Goal: Task Accomplishment & Management: Use online tool/utility

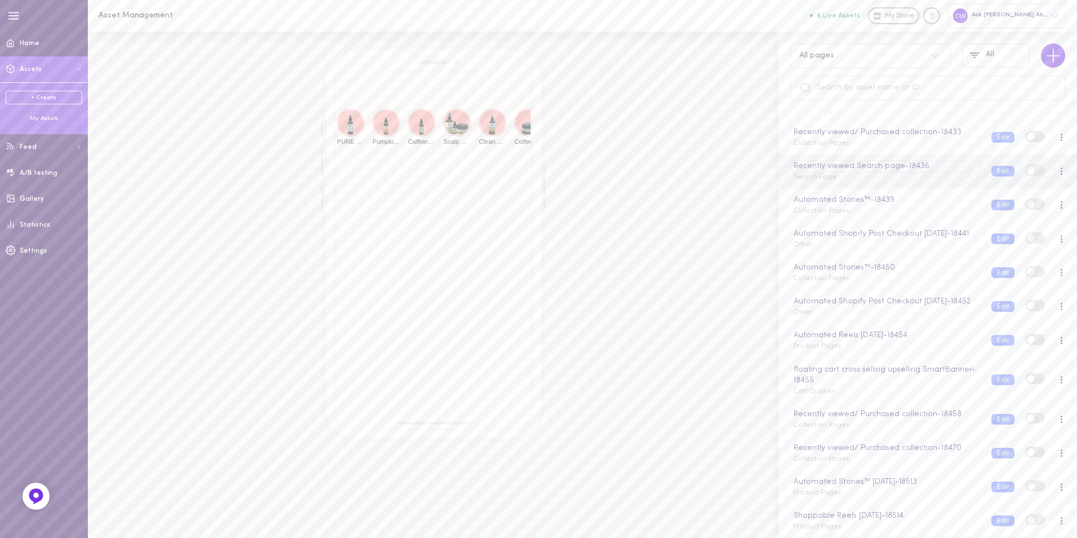
scroll to position [317, 0]
click at [50, 117] on div "My Assets" at bounding box center [44, 118] width 77 height 8
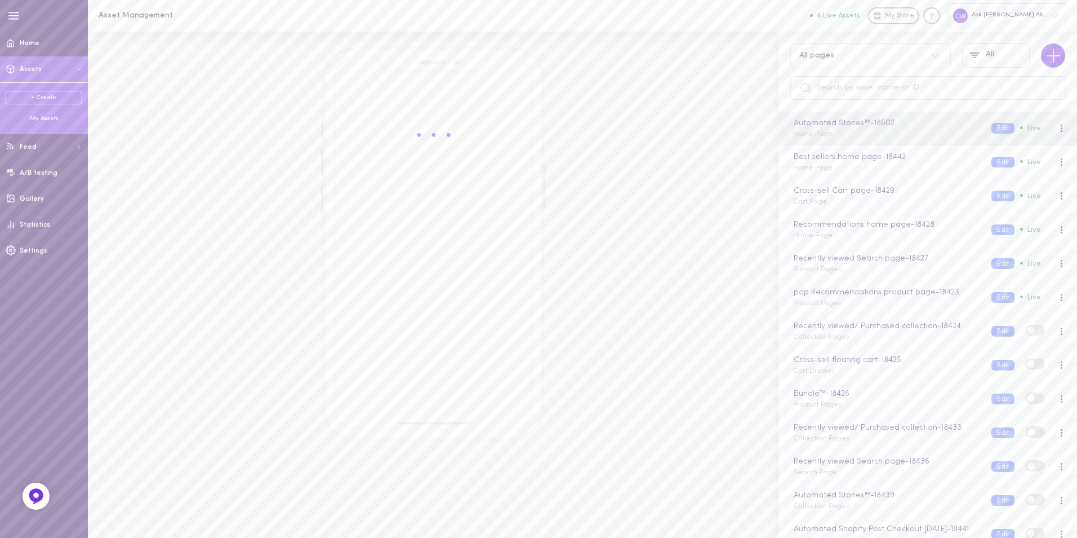
click at [56, 96] on link "+ Create" at bounding box center [44, 98] width 77 height 14
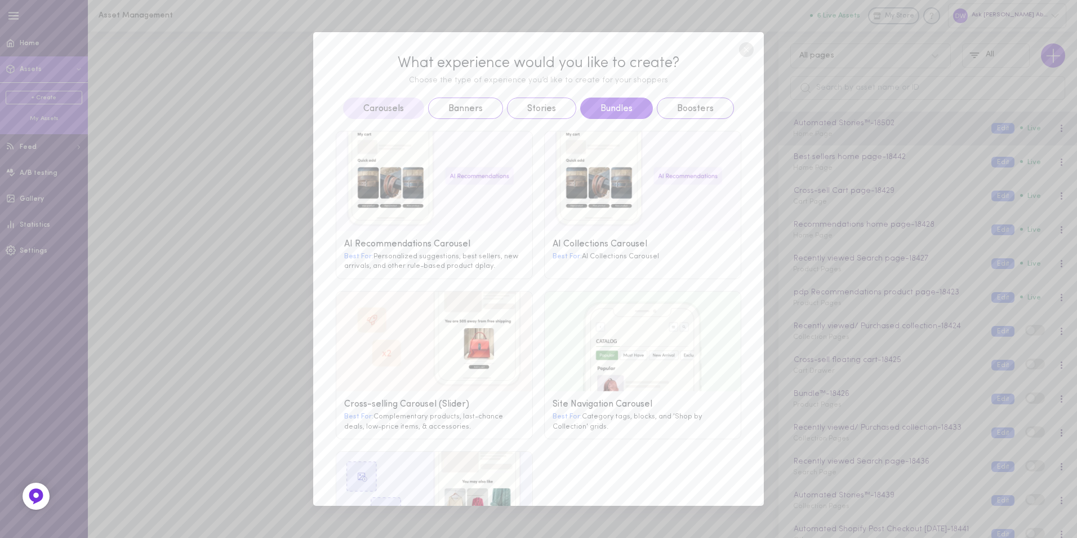
click at [605, 101] on button "Bundles" at bounding box center [616, 107] width 73 height 21
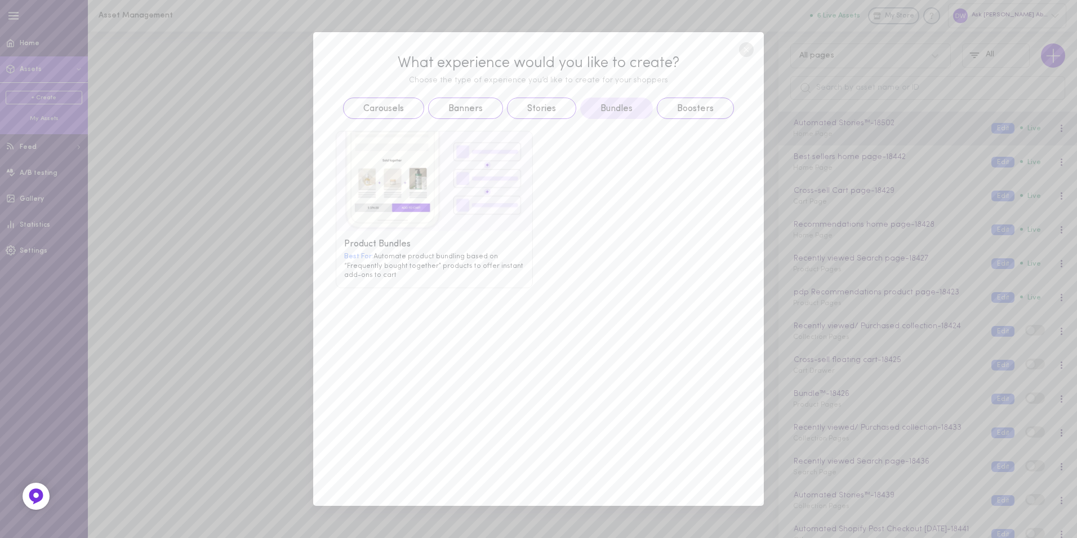
click at [461, 226] on g at bounding box center [434, 181] width 196 height 100
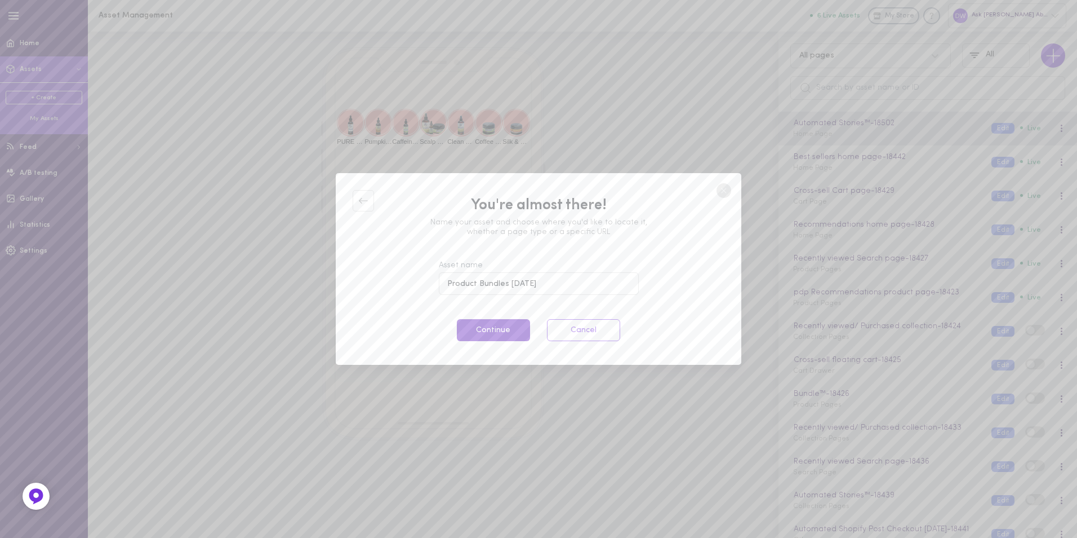
click at [516, 327] on button "Continue" at bounding box center [493, 330] width 73 height 22
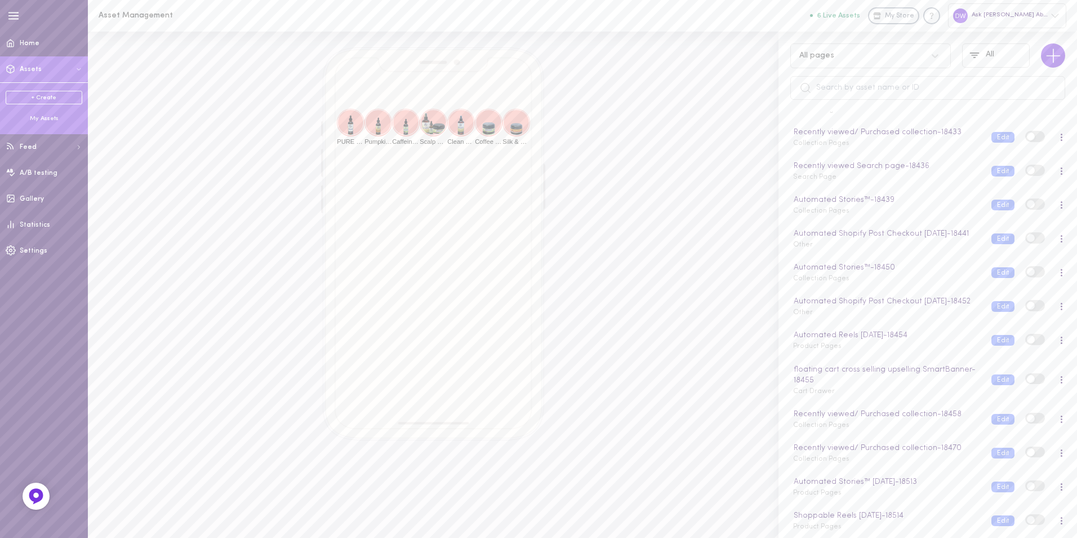
click at [29, 91] on link "+ Create" at bounding box center [44, 98] width 77 height 14
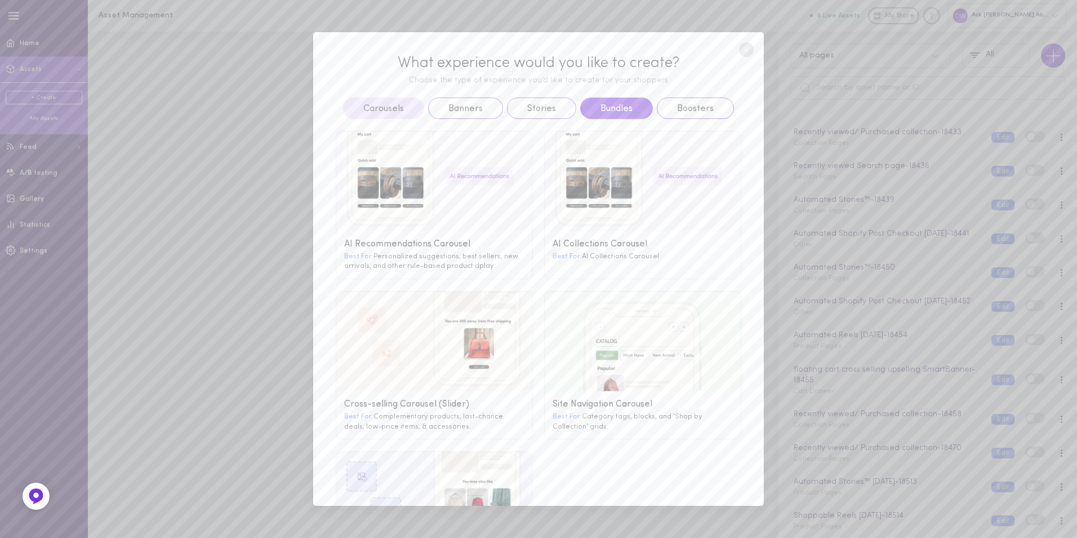
click at [609, 108] on button "Bundles" at bounding box center [616, 107] width 73 height 21
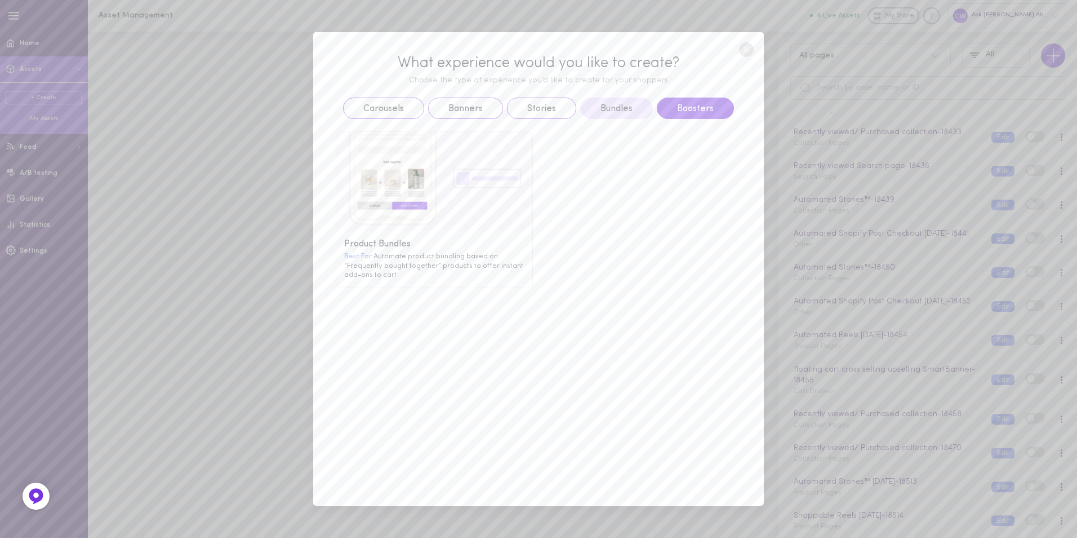
click at [667, 108] on button "Boosters" at bounding box center [695, 107] width 77 height 21
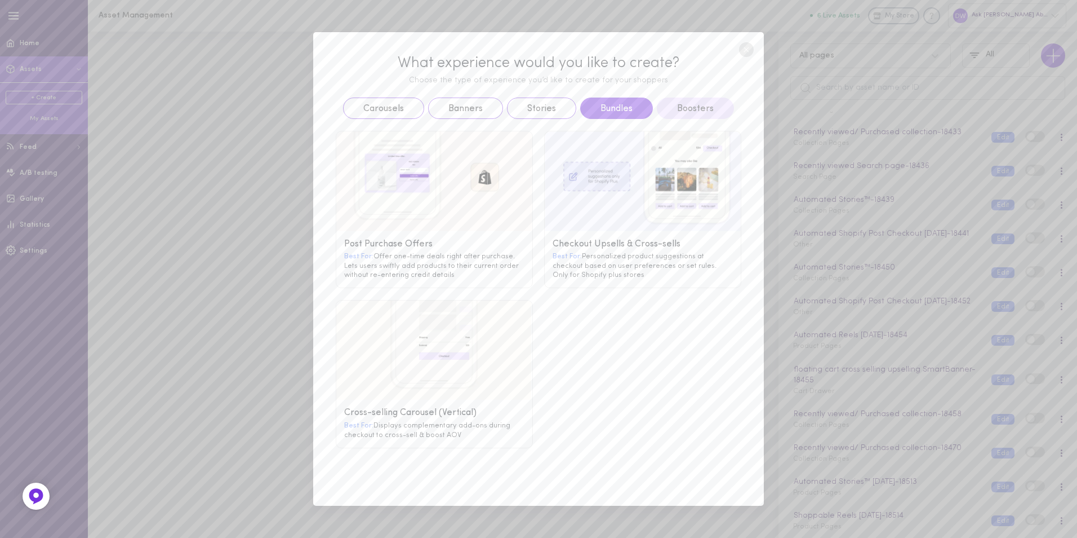
click at [629, 102] on button "Bundles" at bounding box center [616, 107] width 73 height 21
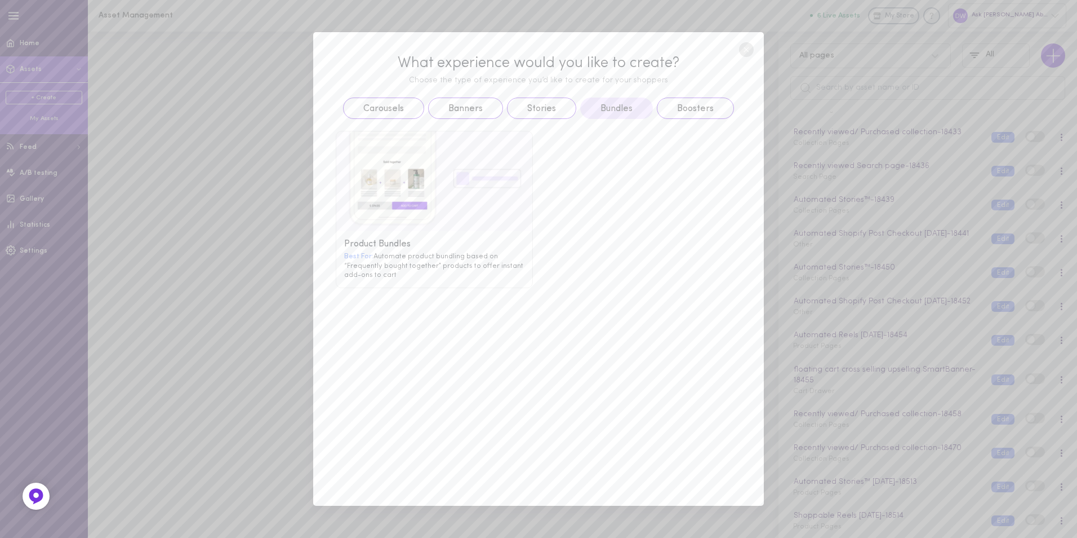
click at [436, 235] on div "Product Bundles Best For: Automate product bundling based on “Frequently bought…" at bounding box center [434, 259] width 196 height 56
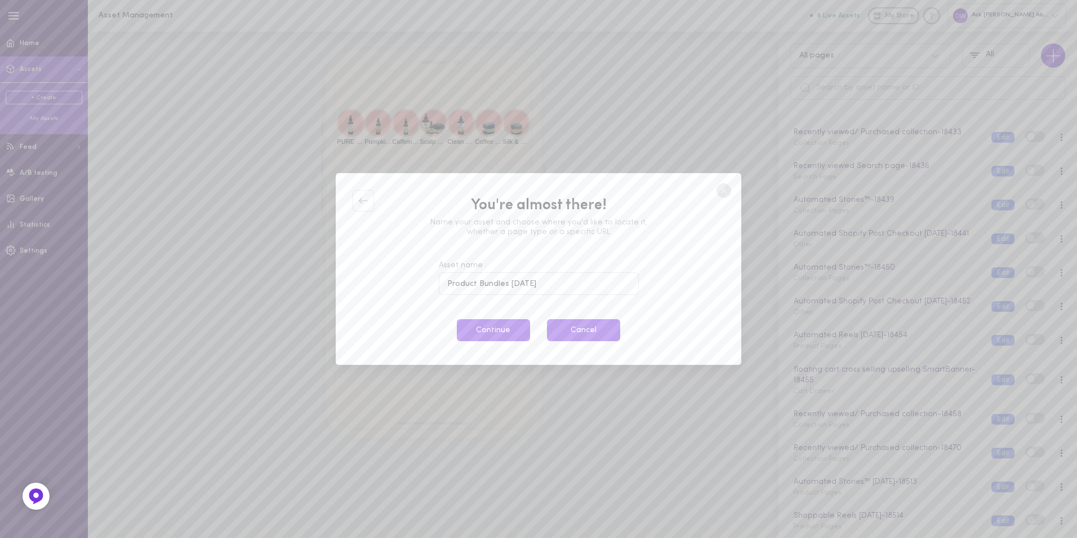
click at [581, 324] on button "Cancel" at bounding box center [583, 330] width 73 height 22
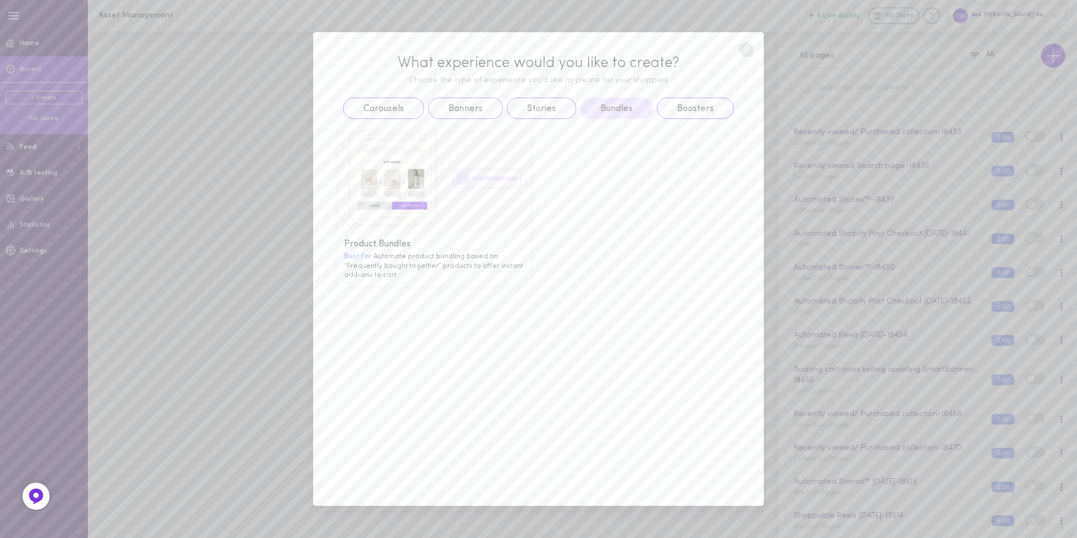
click at [447, 197] on g at bounding box center [434, 181] width 196 height 100
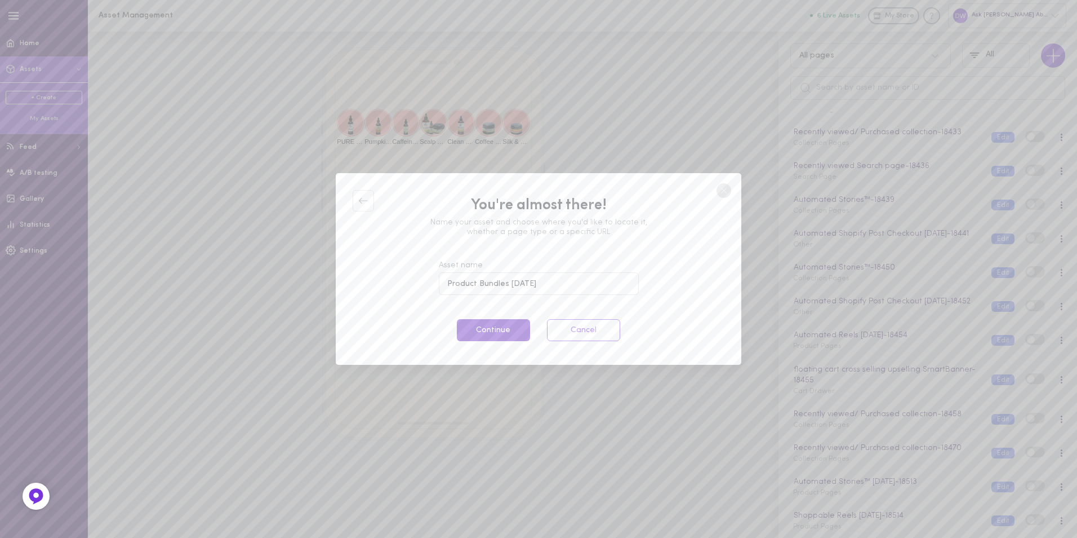
click at [498, 339] on button "Continue" at bounding box center [493, 330] width 73 height 22
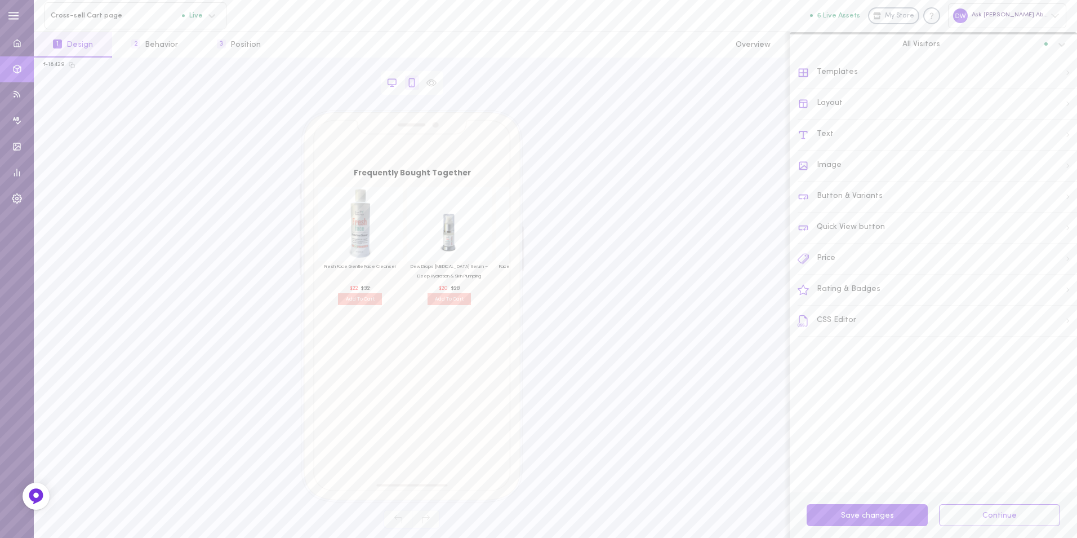
click at [397, 83] on icon at bounding box center [392, 83] width 10 height 10
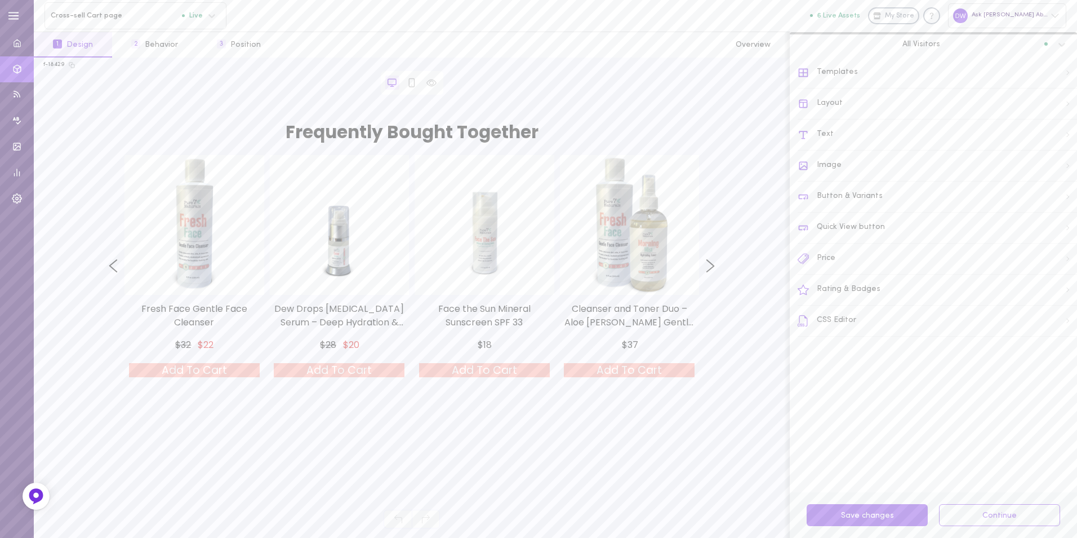
click at [861, 134] on div "Text" at bounding box center [937, 134] width 279 height 31
click at [948, 150] on div "Item Title" at bounding box center [937, 154] width 278 height 25
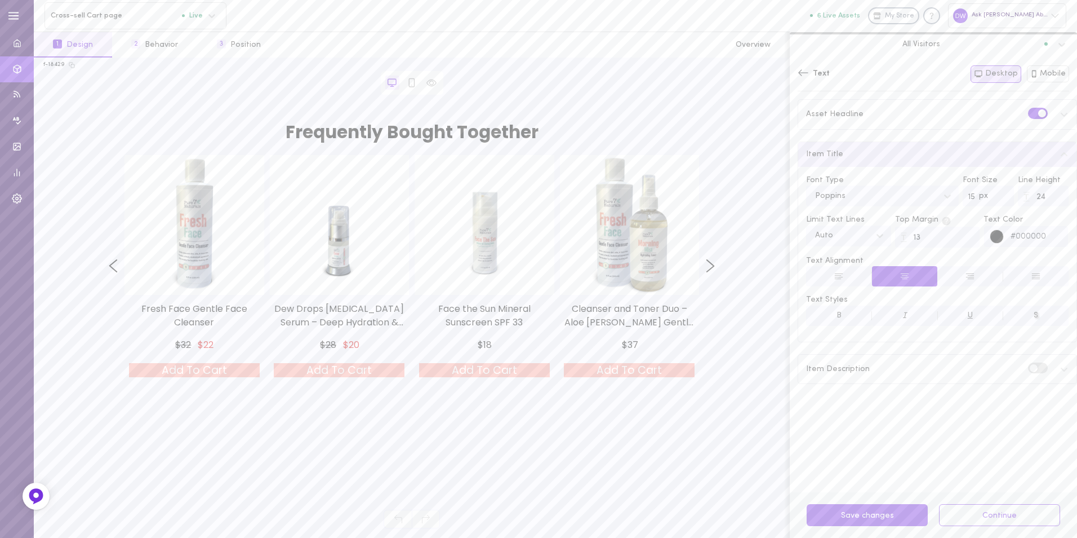
click at [994, 198] on input "15" at bounding box center [988, 195] width 51 height 21
click at [994, 198] on input "14" at bounding box center [988, 195] width 51 height 21
click at [997, 193] on input "15" at bounding box center [988, 195] width 51 height 21
type input "16"
click at [997, 193] on input "16" at bounding box center [988, 195] width 51 height 21
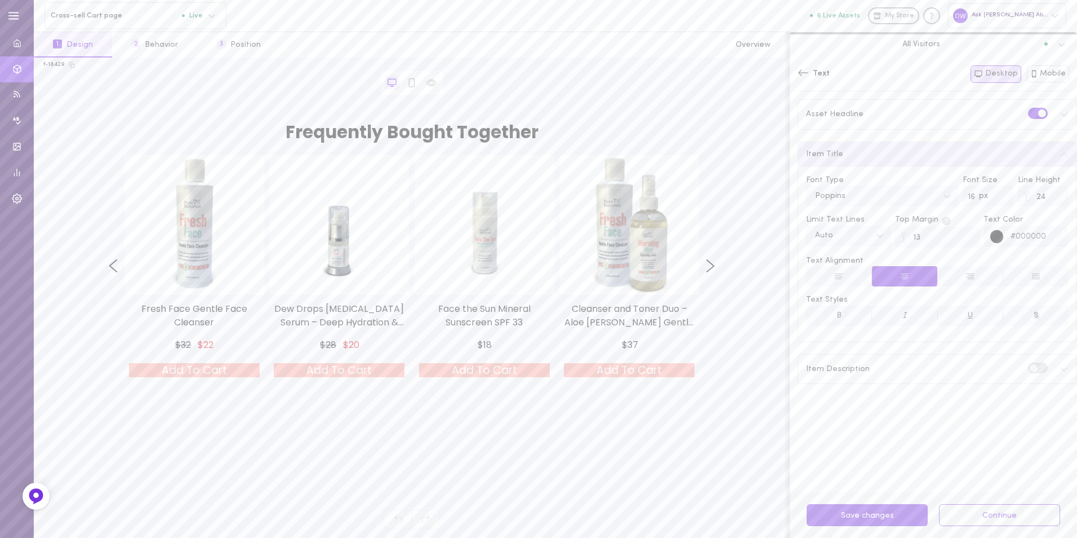
click at [864, 106] on div "Asset Headline" at bounding box center [937, 114] width 278 height 29
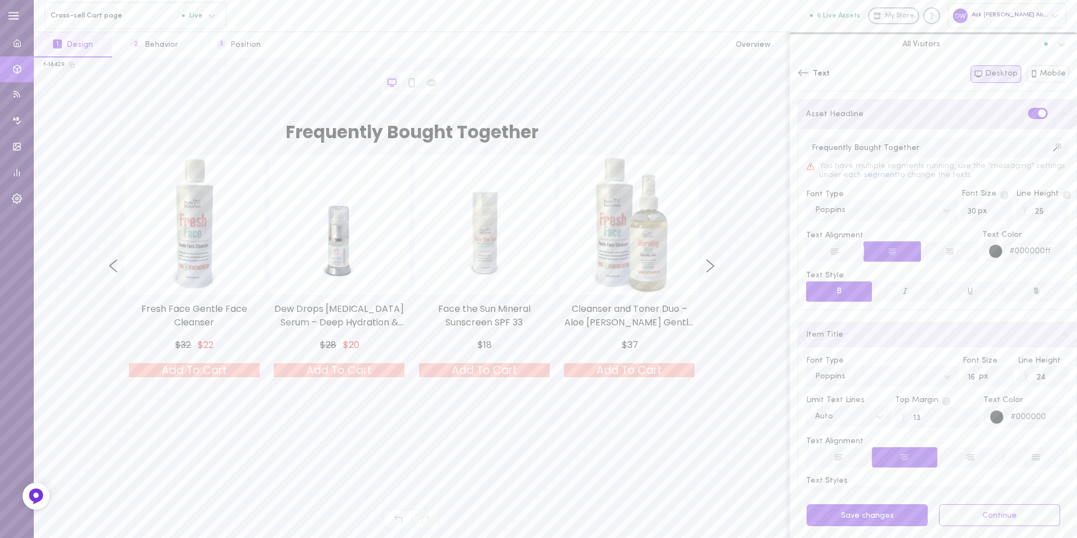
click at [993, 216] on input "30" at bounding box center [987, 211] width 51 height 21
click at [993, 216] on input "29" at bounding box center [987, 211] width 51 height 21
click at [993, 216] on input "28" at bounding box center [987, 211] width 51 height 21
click at [993, 216] on input "27" at bounding box center [987, 211] width 51 height 21
click at [993, 216] on input "26" at bounding box center [987, 211] width 51 height 21
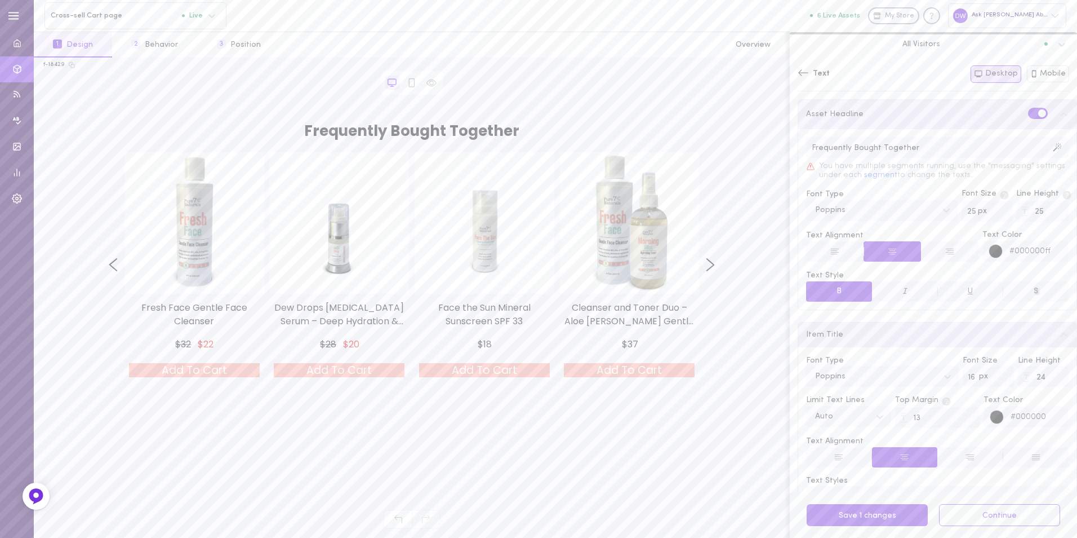
click at [993, 216] on input "25" at bounding box center [987, 211] width 51 height 21
click at [993, 216] on input "24" at bounding box center [987, 211] width 51 height 21
click at [993, 216] on input "23" at bounding box center [987, 211] width 51 height 21
click at [993, 216] on input "22" at bounding box center [987, 211] width 51 height 21
click at [993, 216] on input "21" at bounding box center [987, 211] width 51 height 21
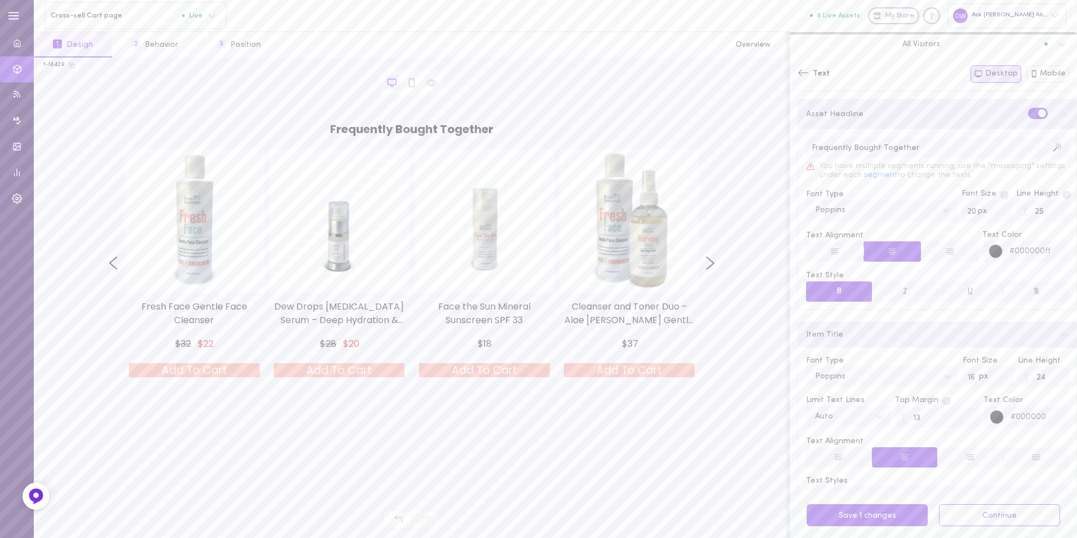
type input "20"
click at [993, 216] on input "20" at bounding box center [987, 211] width 51 height 21
click at [996, 381] on input "15" at bounding box center [988, 376] width 51 height 21
type input "14"
click at [996, 381] on input "14" at bounding box center [988, 376] width 51 height 21
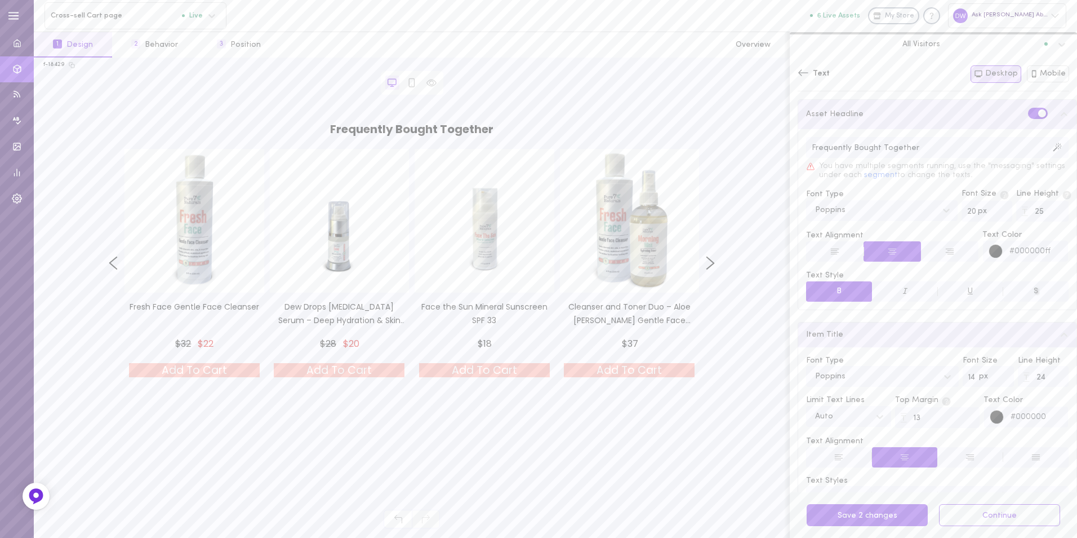
click at [806, 77] on icon at bounding box center [803, 72] width 11 height 11
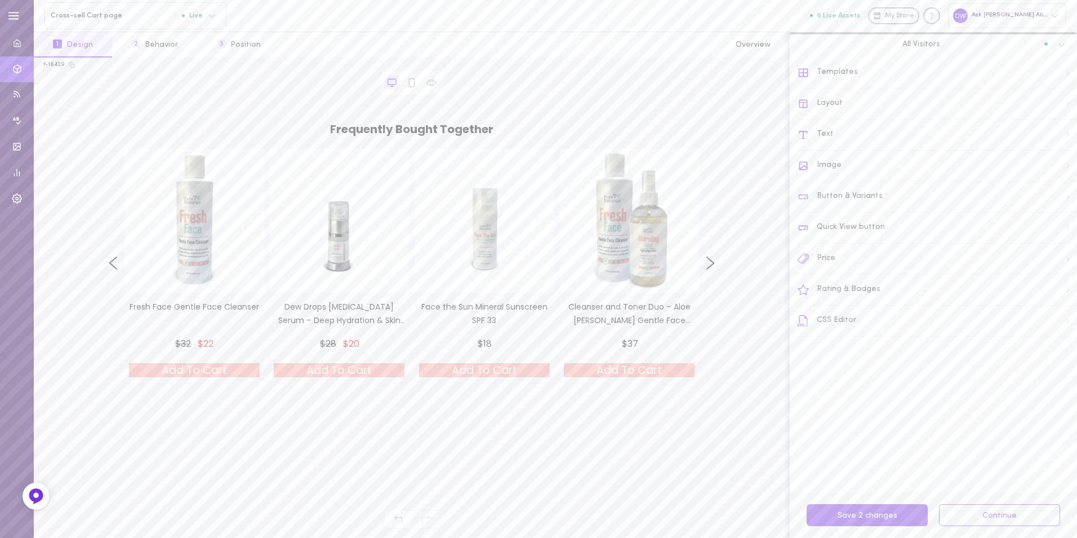
click at [856, 105] on div "Layout" at bounding box center [937, 103] width 279 height 31
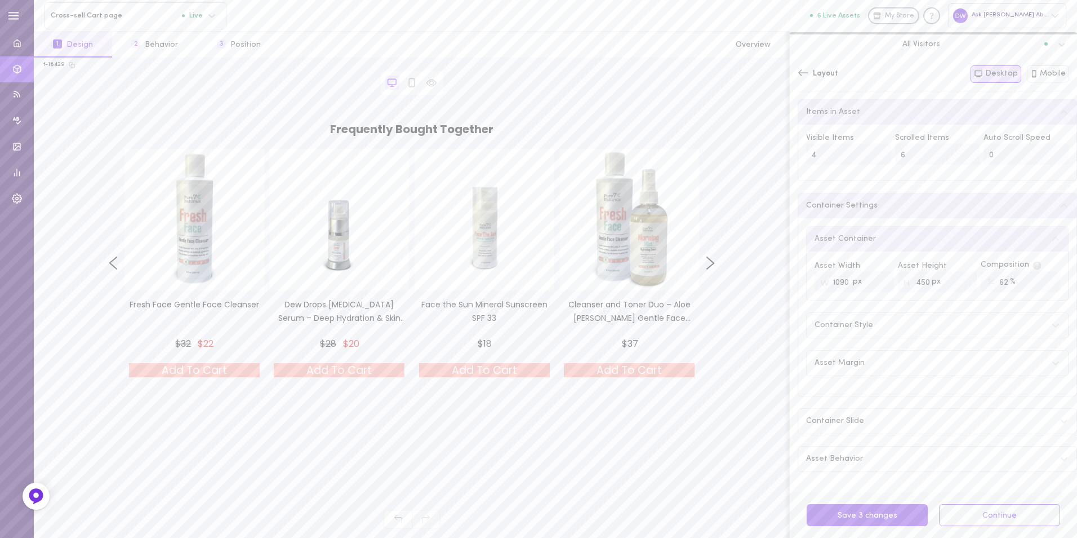
click at [1038, 288] on input "62" at bounding box center [1020, 281] width 79 height 21
click at [1038, 288] on input "61" at bounding box center [1020, 281] width 79 height 21
click at [1038, 288] on input "60" at bounding box center [1020, 281] width 79 height 21
click at [1038, 288] on input "59" at bounding box center [1020, 281] width 79 height 21
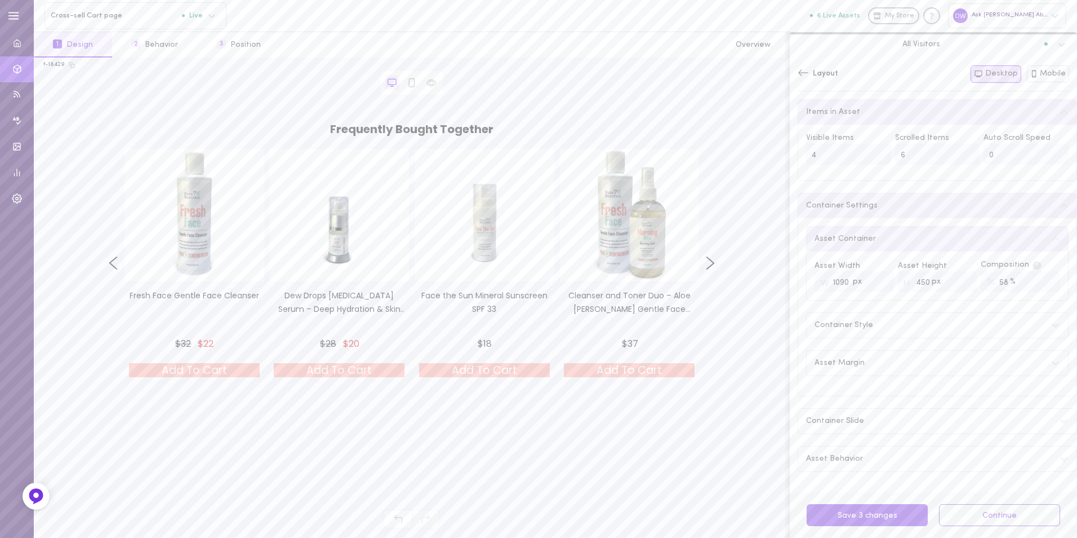
click at [1038, 288] on input "58" at bounding box center [1020, 281] width 79 height 21
click at [1038, 288] on input "57" at bounding box center [1020, 281] width 79 height 21
click at [1038, 288] on input "56" at bounding box center [1020, 281] width 79 height 21
type input "55"
click at [1038, 288] on input "55" at bounding box center [1020, 281] width 79 height 21
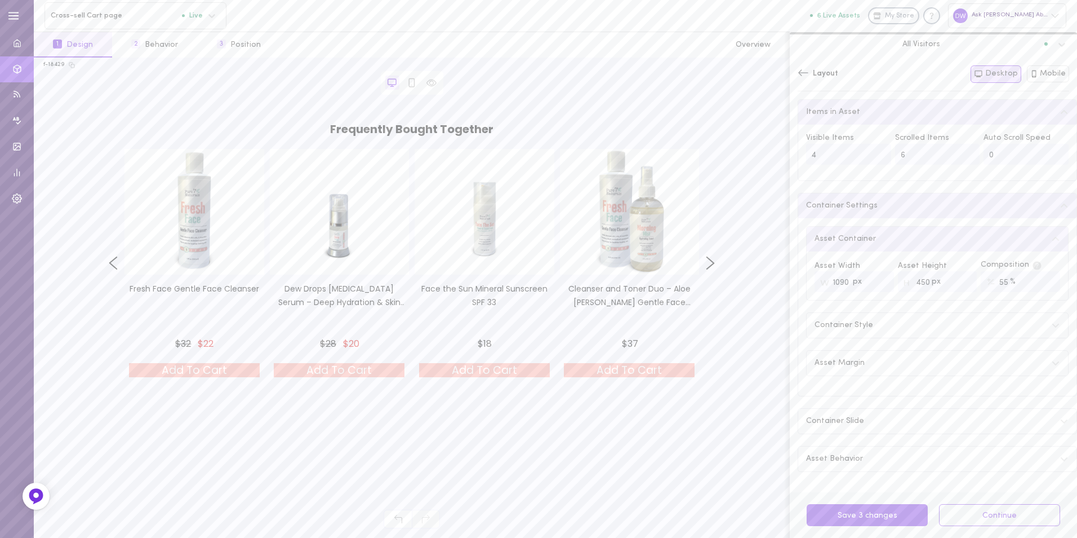
click at [811, 77] on div "Layout" at bounding box center [818, 73] width 41 height 11
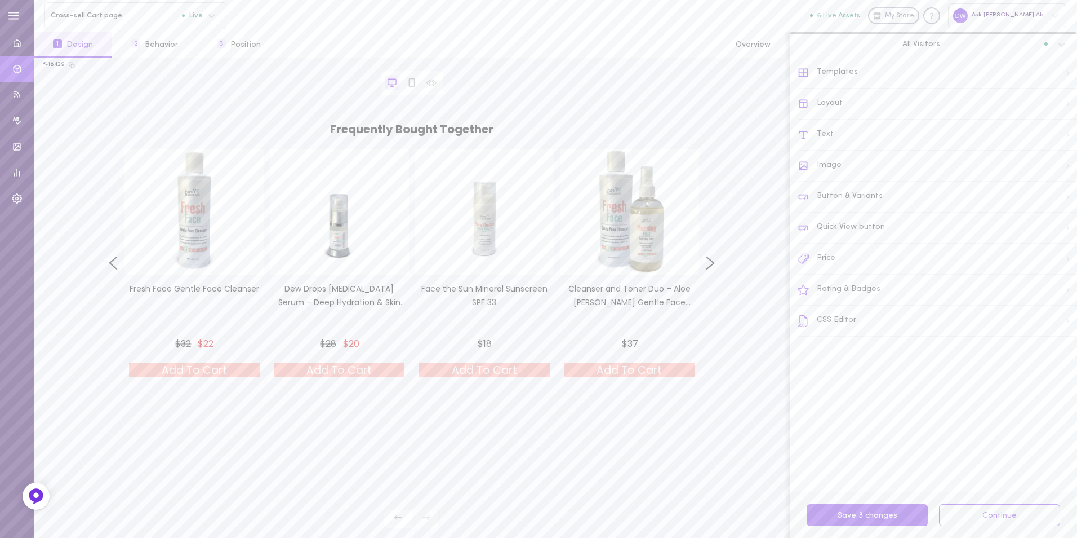
click at [892, 198] on div "Button & Variants" at bounding box center [937, 196] width 279 height 31
click at [897, 199] on div "Button Position" at bounding box center [937, 188] width 278 height 25
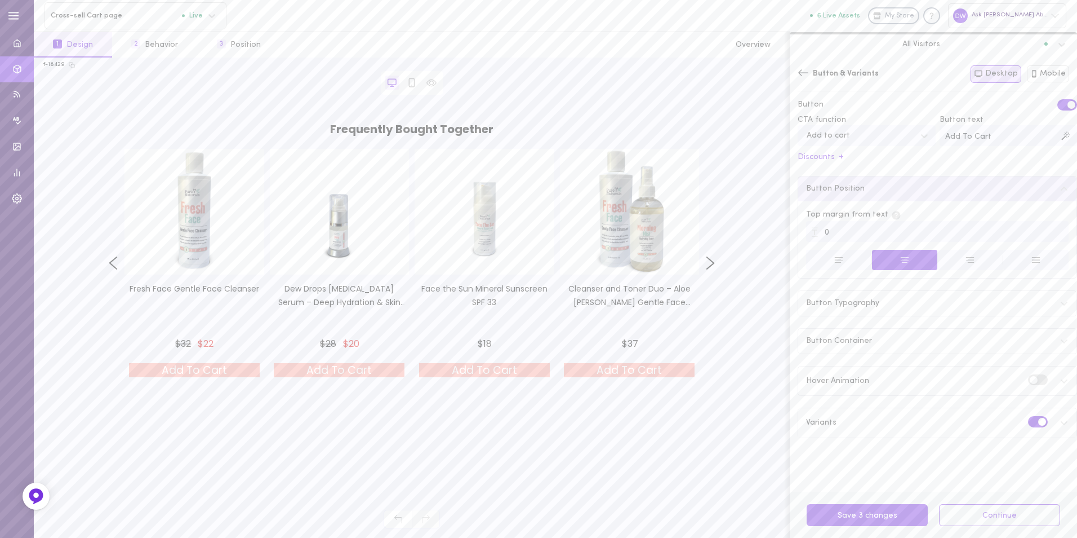
click at [1050, 237] on input "0" at bounding box center [937, 231] width 263 height 21
click at [1046, 237] on input "0" at bounding box center [937, 231] width 263 height 21
click at [1047, 238] on input "0" at bounding box center [937, 231] width 263 height 21
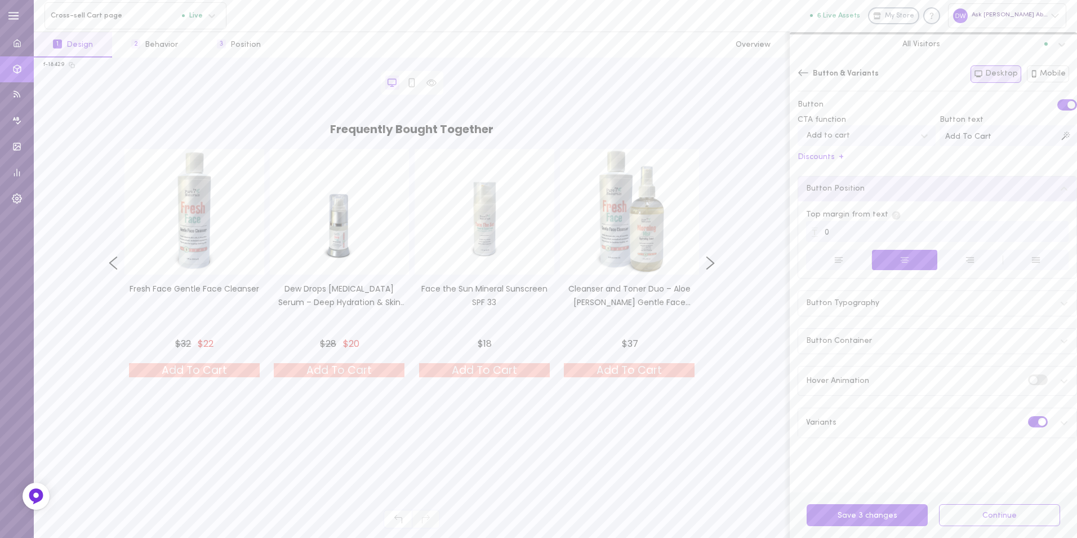
click at [1047, 238] on input "0" at bounding box center [937, 231] width 263 height 21
click at [952, 343] on div "Button Container" at bounding box center [937, 340] width 278 height 25
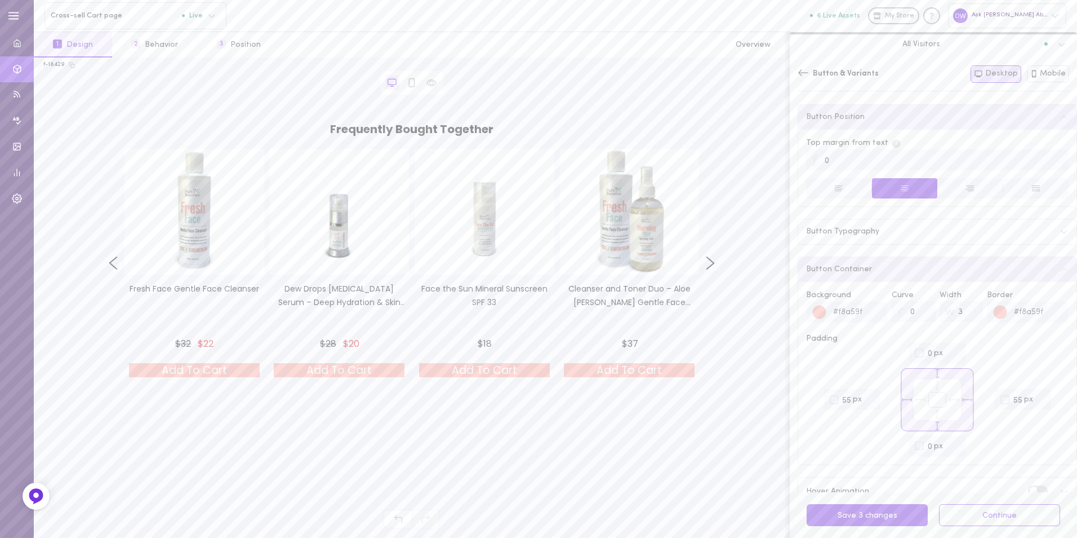
scroll to position [147, 0]
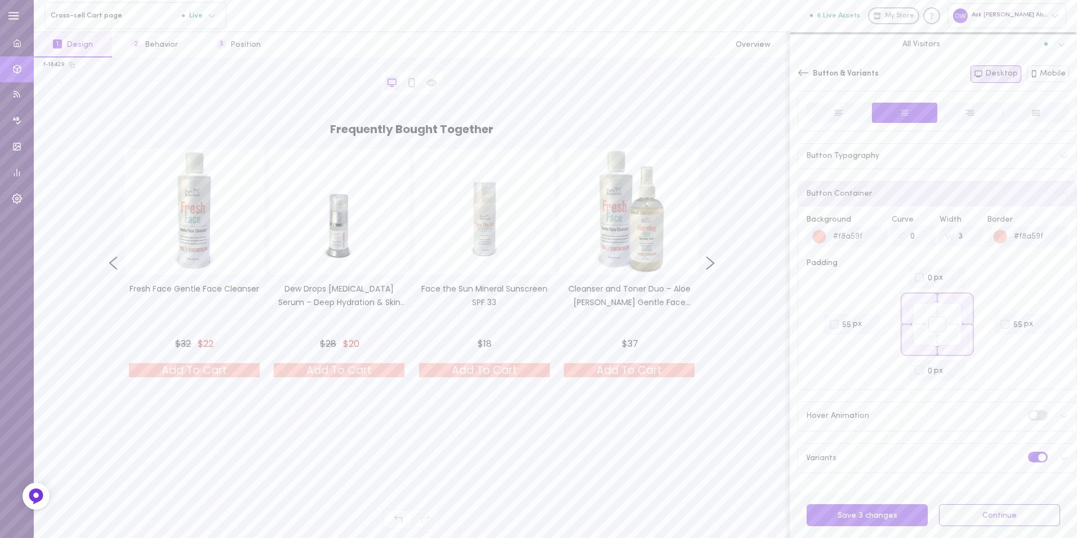
click at [938, 300] on icon at bounding box center [938, 298] width 0 height 8
click at [931, 288] on input "0" at bounding box center [937, 277] width 56 height 21
click at [951, 283] on input "0" at bounding box center [937, 277] width 56 height 21
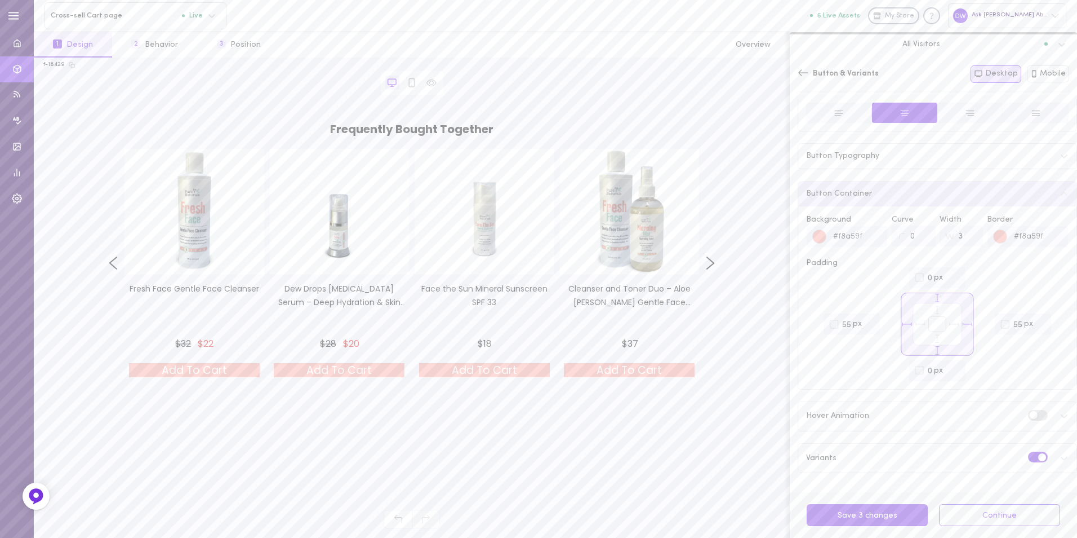
click at [951, 283] on input "0" at bounding box center [937, 277] width 56 height 21
click at [800, 70] on icon at bounding box center [803, 72] width 11 height 11
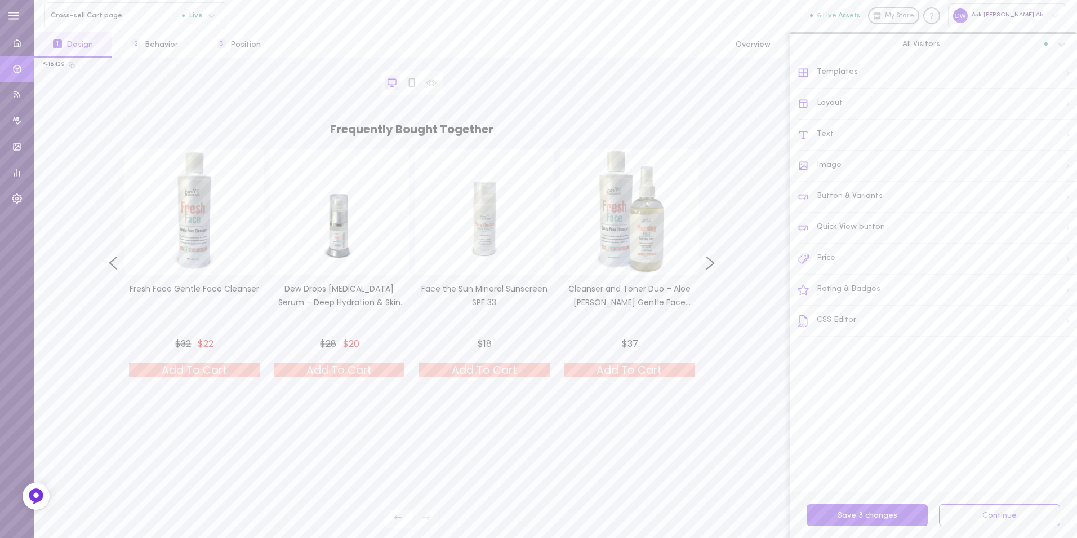
click at [840, 101] on div "Layout" at bounding box center [937, 103] width 279 height 31
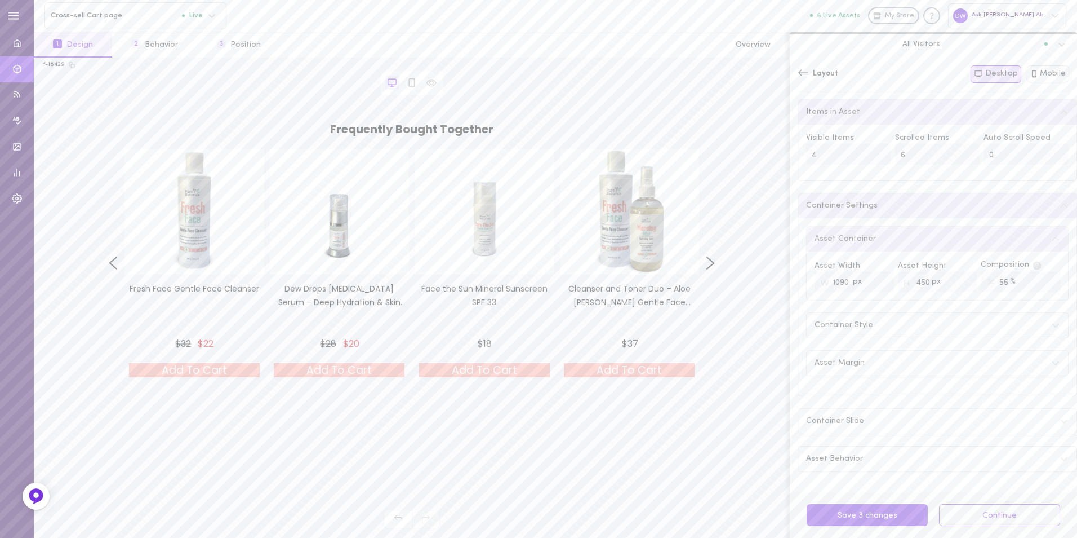
scroll to position [1, 0]
click at [949, 366] on div "Asset Margin" at bounding box center [937, 362] width 261 height 25
click at [926, 196] on div "Container Style" at bounding box center [937, 196] width 261 height 25
click at [926, 196] on div "Container Style" at bounding box center [937, 194] width 261 height 25
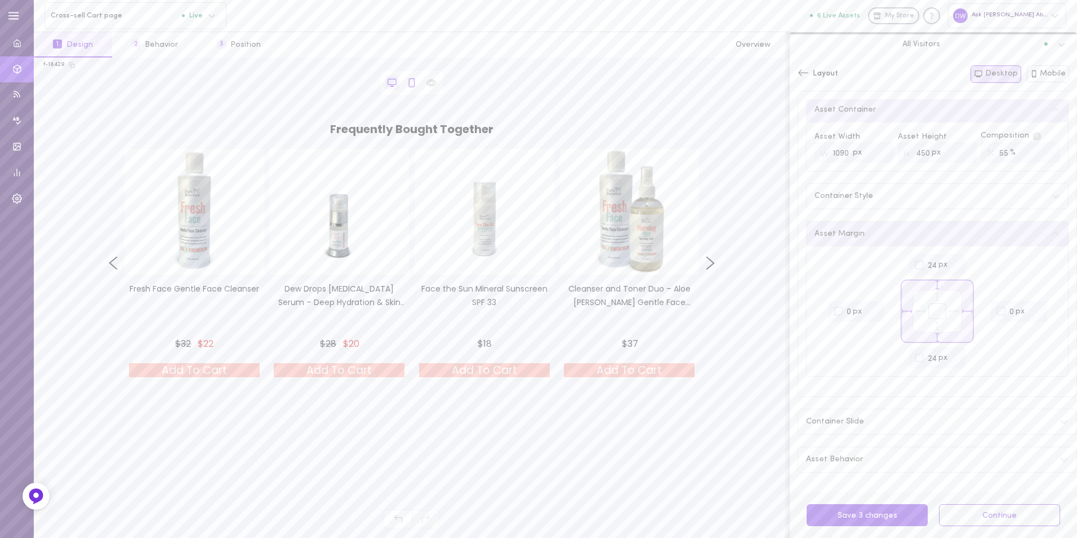
click at [415, 81] on icon at bounding box center [412, 83] width 10 height 10
type input "2"
type input "350"
type input "53"
type input "0"
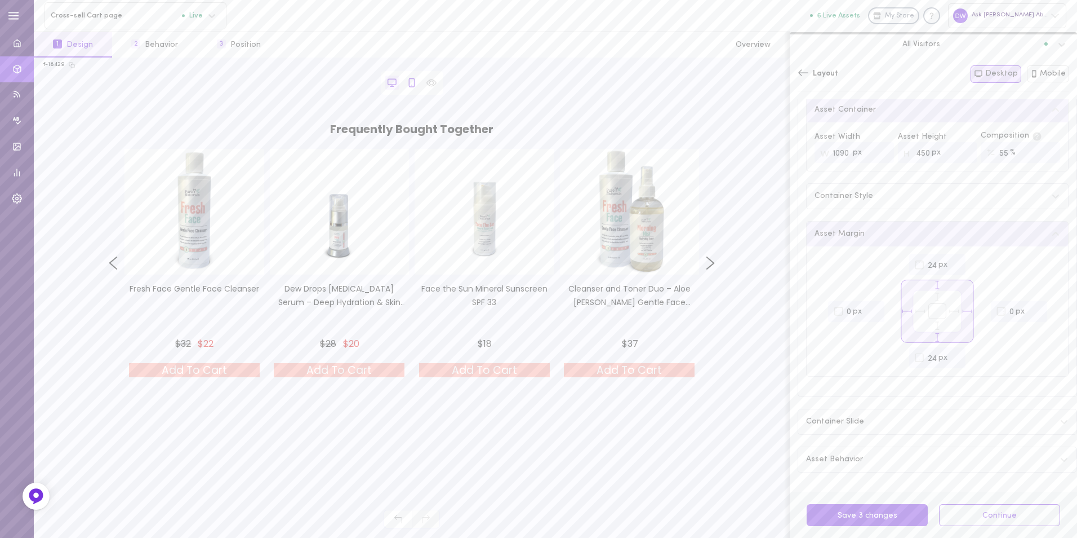
type input "0"
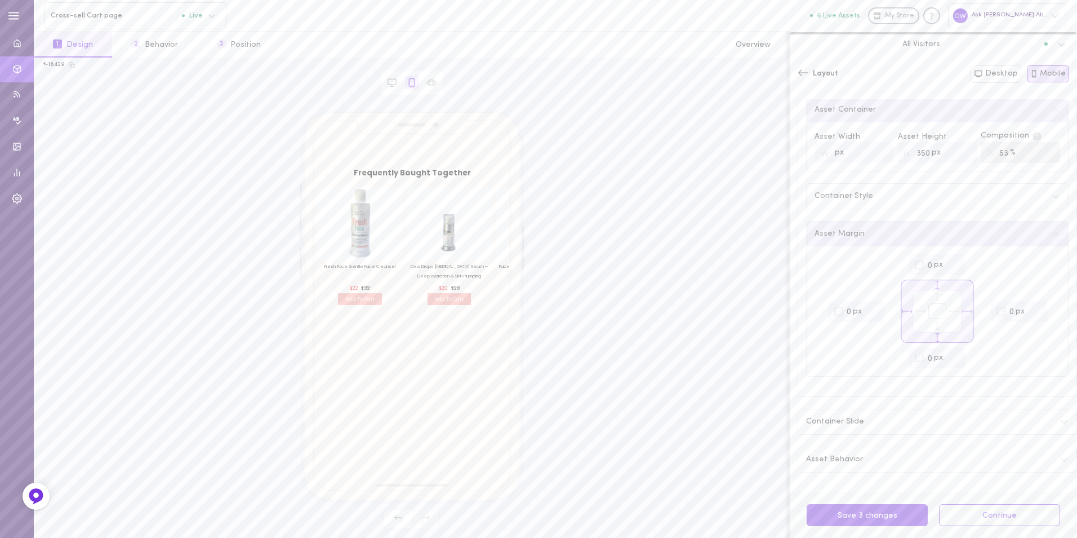
click at [809, 77] on div "Layout" at bounding box center [818, 73] width 41 height 11
click at [836, 134] on div "Text" at bounding box center [937, 134] width 279 height 31
click at [889, 119] on div "Asset Headline" at bounding box center [937, 114] width 278 height 29
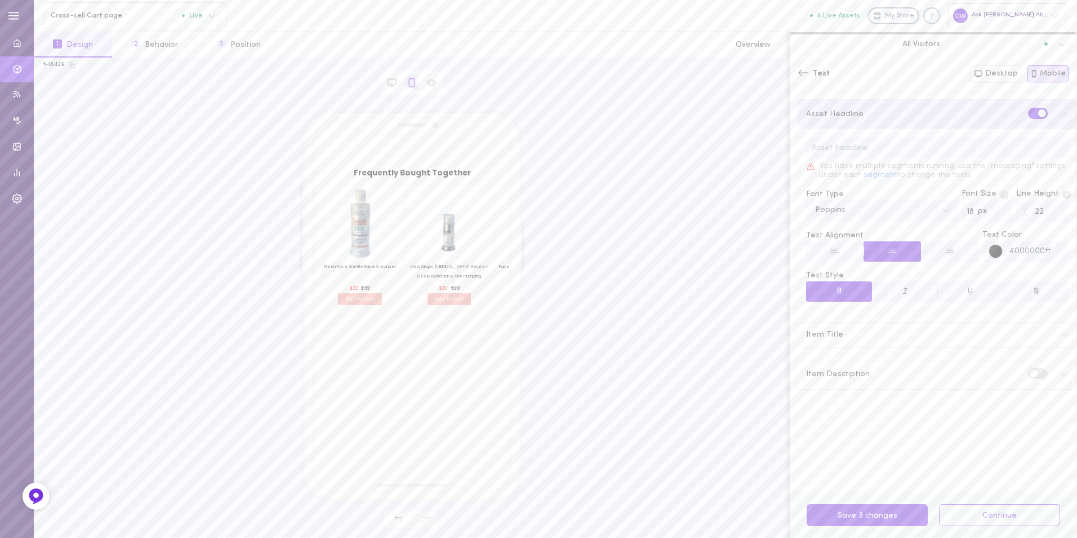
type input "18"
click at [992, 215] on input "18" at bounding box center [987, 211] width 51 height 21
click at [967, 325] on div "Item Title" at bounding box center [937, 334] width 278 height 25
click at [806, 73] on icon at bounding box center [803, 72] width 11 height 11
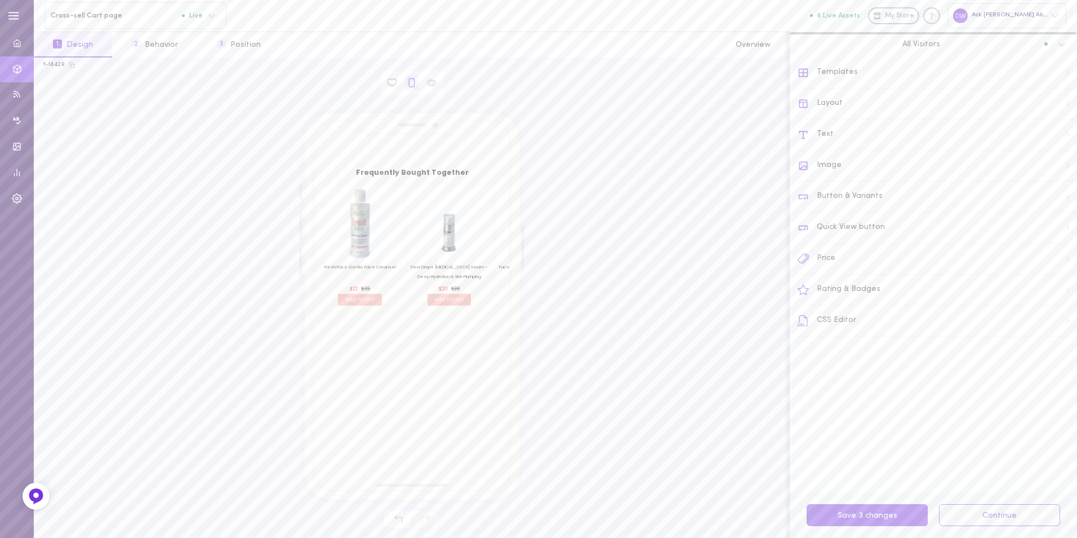
click at [906, 292] on div "Rating & Badges" at bounding box center [937, 289] width 279 height 31
click at [801, 70] on icon at bounding box center [803, 72] width 11 height 11
click at [846, 66] on div "Templates" at bounding box center [937, 72] width 279 height 31
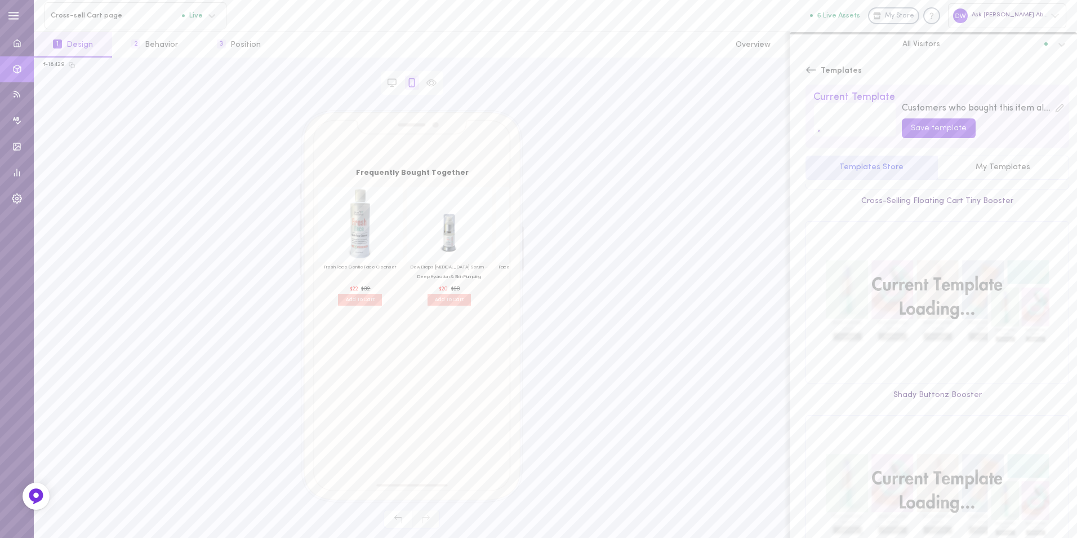
scroll to position [236, 0]
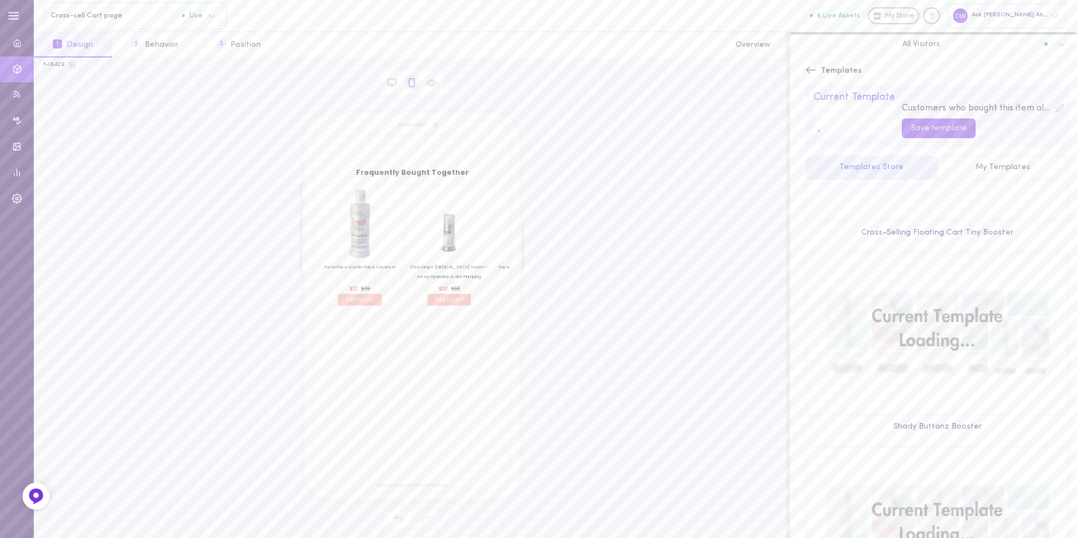
click at [811, 72] on icon at bounding box center [811, 69] width 11 height 11
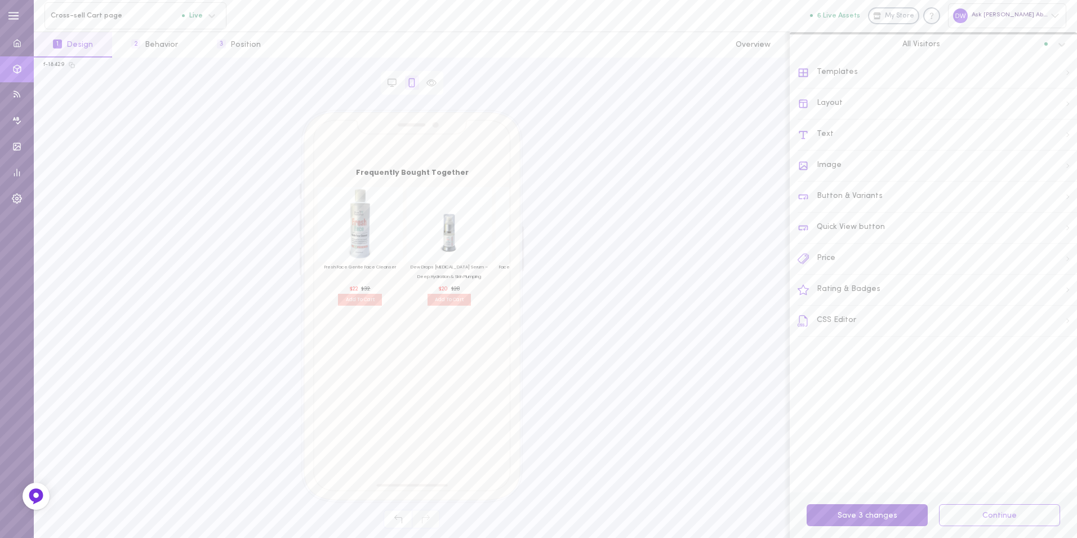
click at [883, 515] on button "Save 3 changes" at bounding box center [867, 515] width 121 height 22
click at [850, 107] on div "Layout" at bounding box center [937, 103] width 279 height 31
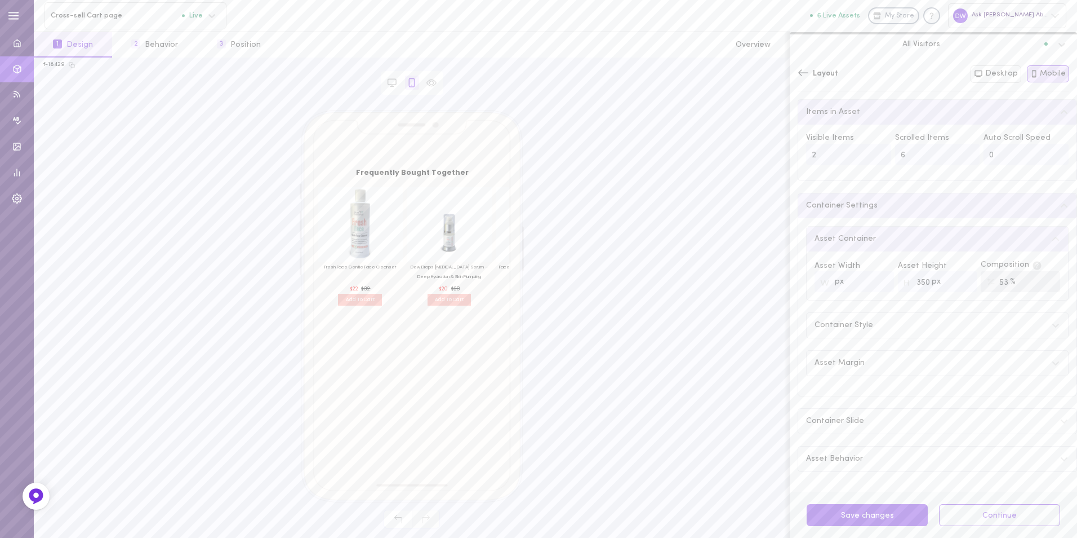
click at [425, 172] on h2 "Frequently Bought Together" at bounding box center [412, 172] width 168 height 7
click at [807, 74] on icon at bounding box center [803, 72] width 11 height 11
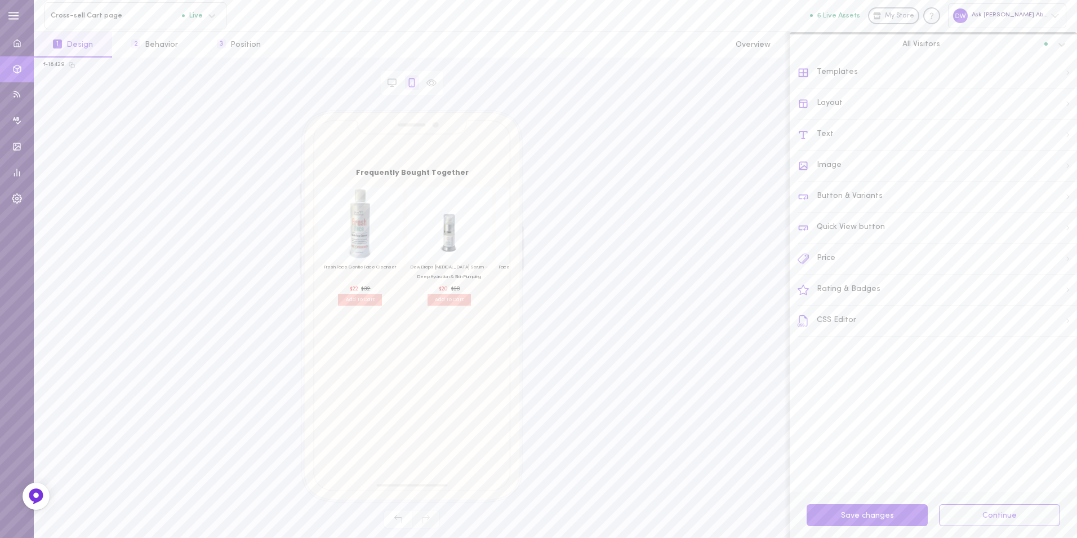
click at [846, 139] on div "Text" at bounding box center [937, 134] width 279 height 31
click at [867, 119] on div "Asset Headline" at bounding box center [937, 114] width 278 height 29
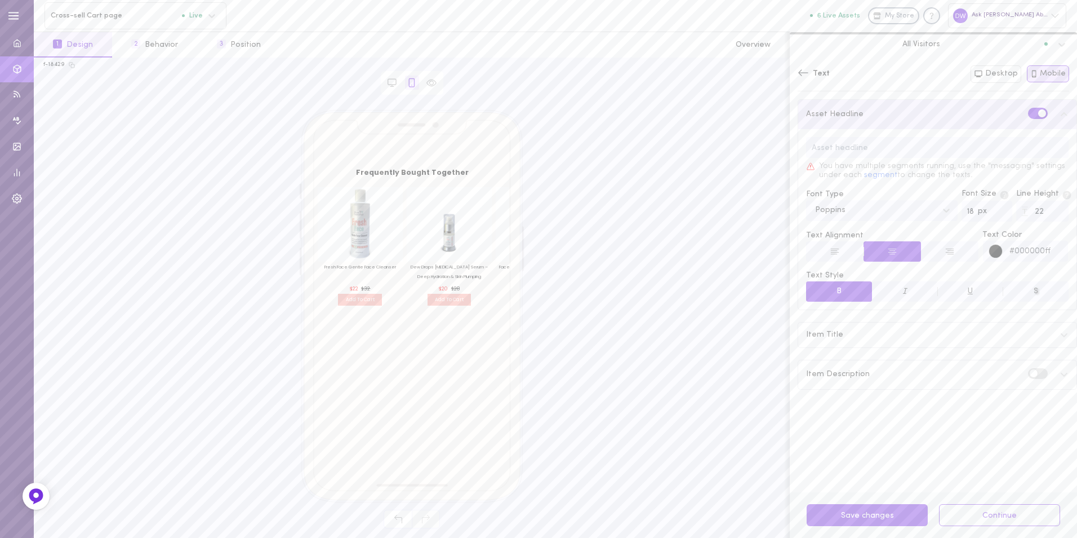
click at [863, 150] on input "text" at bounding box center [937, 147] width 263 height 21
click at [885, 73] on div "Text" at bounding box center [884, 74] width 173 height 12
click at [873, 175] on button "segment" at bounding box center [880, 176] width 33 height 10
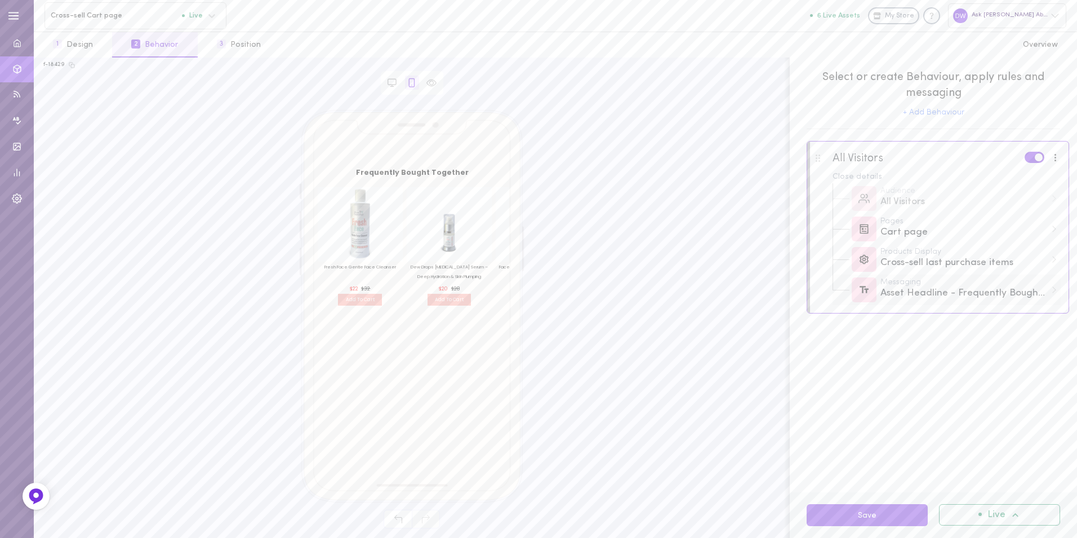
click at [929, 304] on div "Messaging Asset Headline - Frequently Bought Together" at bounding box center [947, 289] width 228 height 30
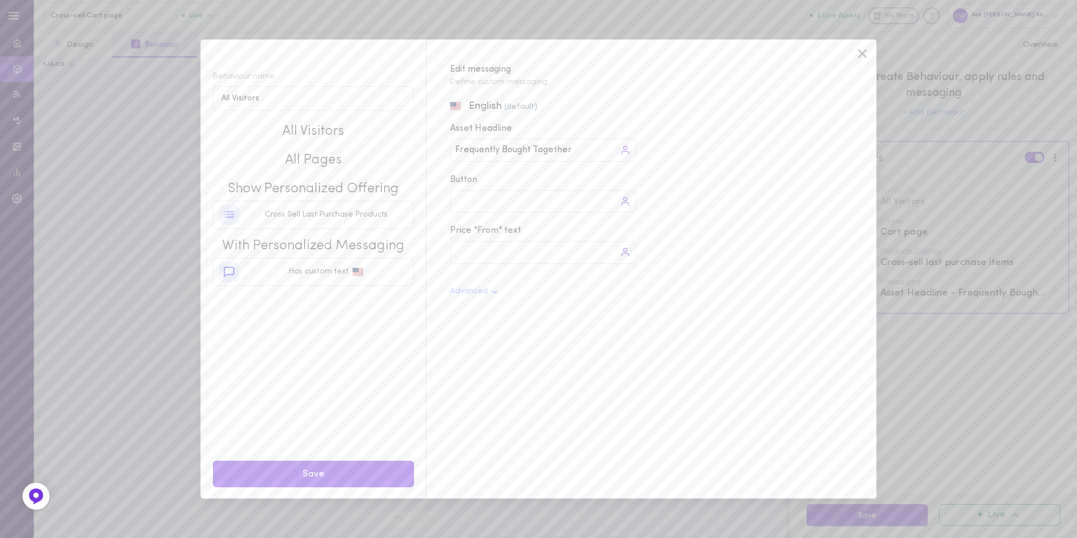
click at [508, 158] on div "Frequently Bought Together Frequently Bought Together" at bounding box center [543, 150] width 186 height 23
click at [508, 152] on input "Frequently Bought Together" at bounding box center [516, 150] width 122 height 13
click at [579, 151] on div "Frequently Bought Together Frequently Bought Together" at bounding box center [543, 150] width 186 height 23
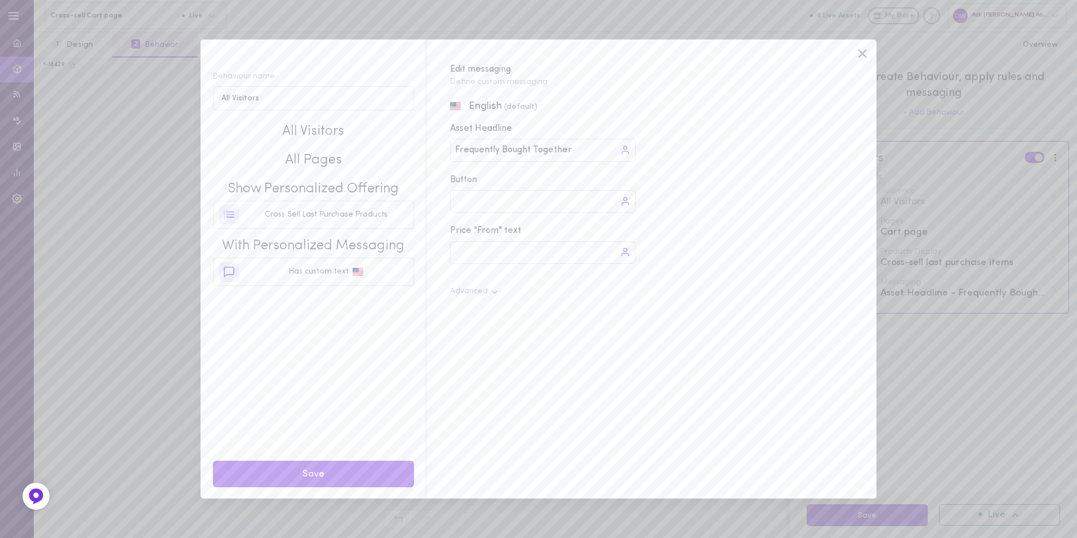
click at [579, 151] on div "Frequently Bought Together Frequently Bought Together" at bounding box center [543, 150] width 186 height 23
type input "You may also like..."
click at [344, 478] on button "Save" at bounding box center [313, 473] width 201 height 26
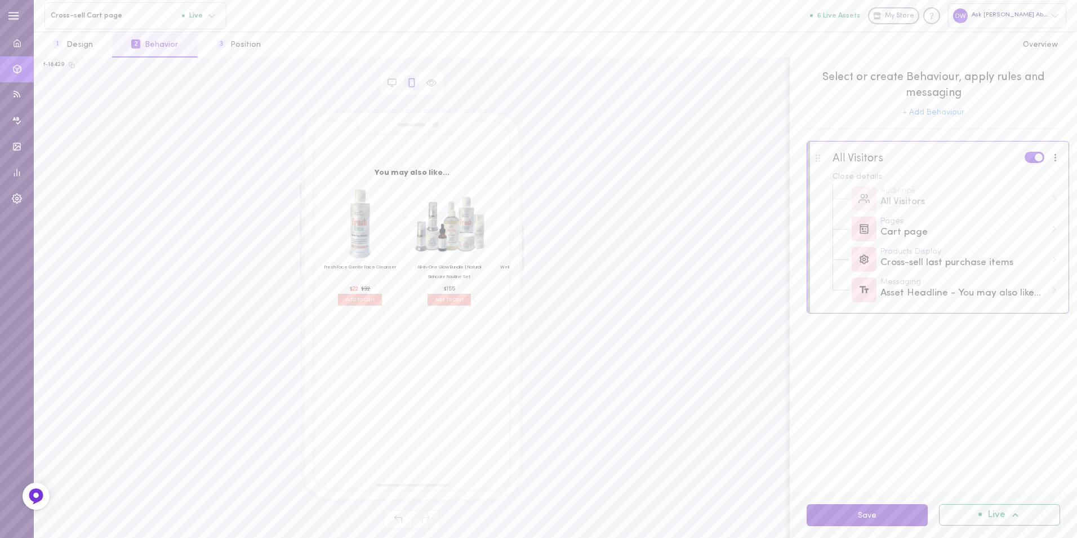
click at [861, 507] on button "Save" at bounding box center [867, 515] width 121 height 22
click at [861, 518] on button "Save" at bounding box center [867, 515] width 121 height 22
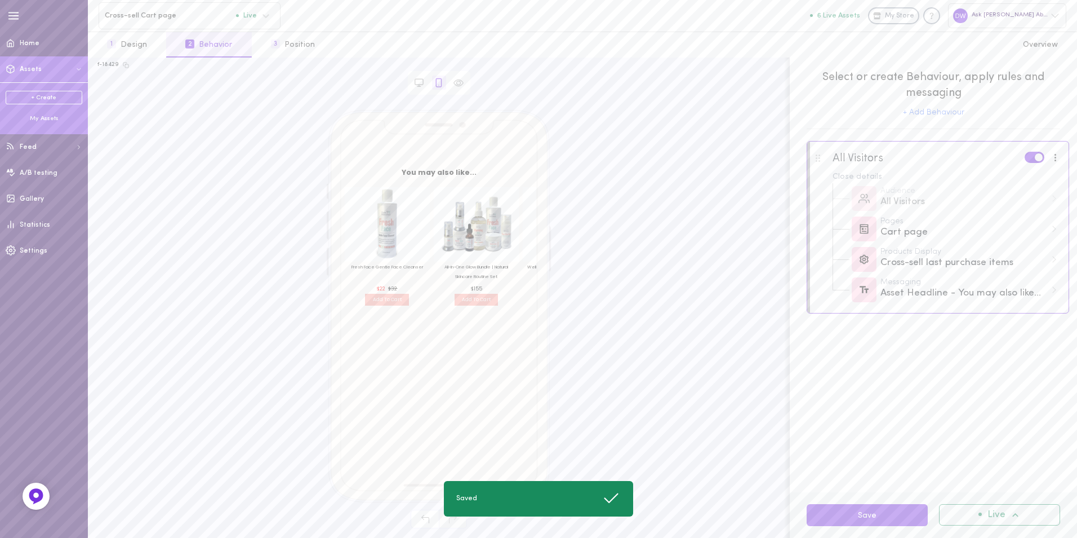
click at [23, 66] on span "Assets" at bounding box center [31, 69] width 22 height 7
click at [39, 121] on div "My Assets" at bounding box center [44, 118] width 77 height 8
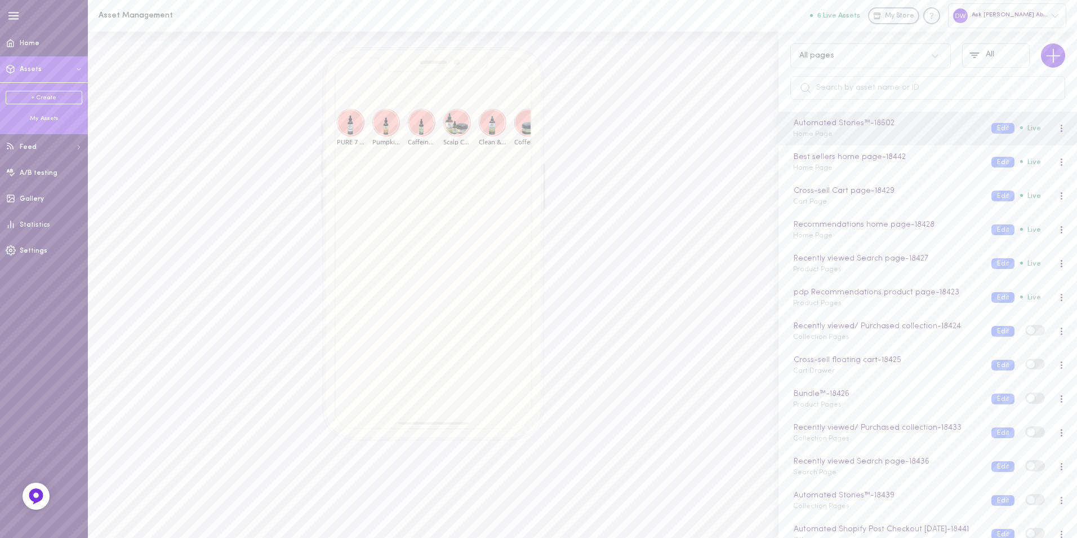
click at [51, 118] on div "My Assets" at bounding box center [44, 118] width 77 height 8
click at [65, 97] on link "+ Create" at bounding box center [44, 98] width 77 height 14
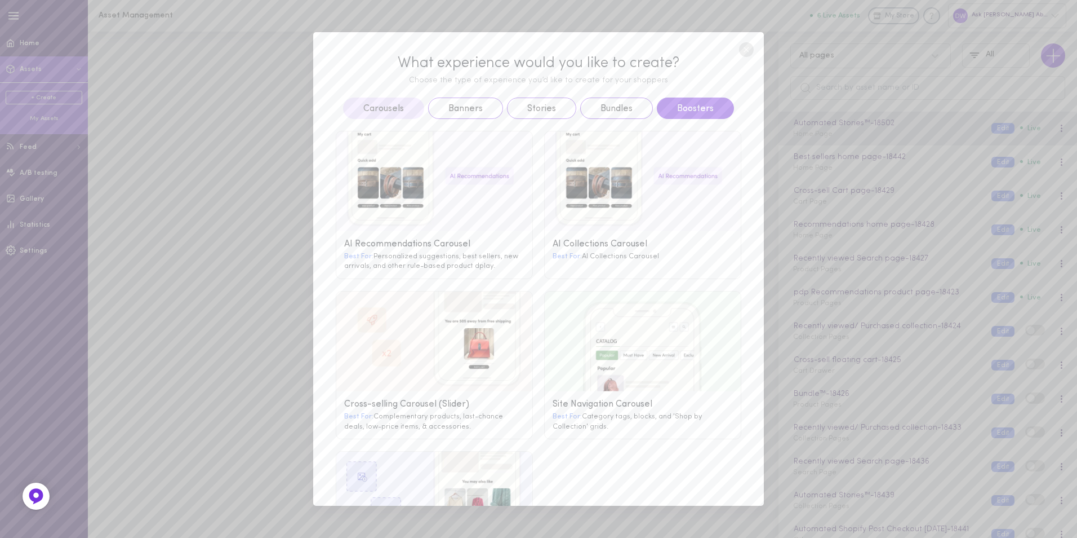
click at [676, 108] on button "Boosters" at bounding box center [695, 107] width 77 height 21
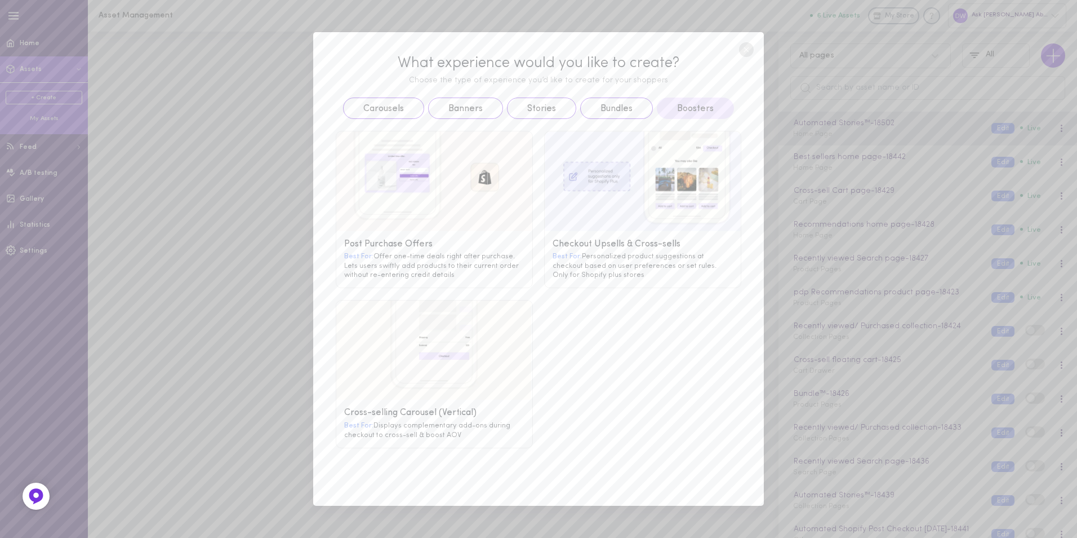
click at [484, 256] on div "Best For: Offer one-time deals right after purchase. Lets users swiftly add pro…" at bounding box center [434, 265] width 180 height 28
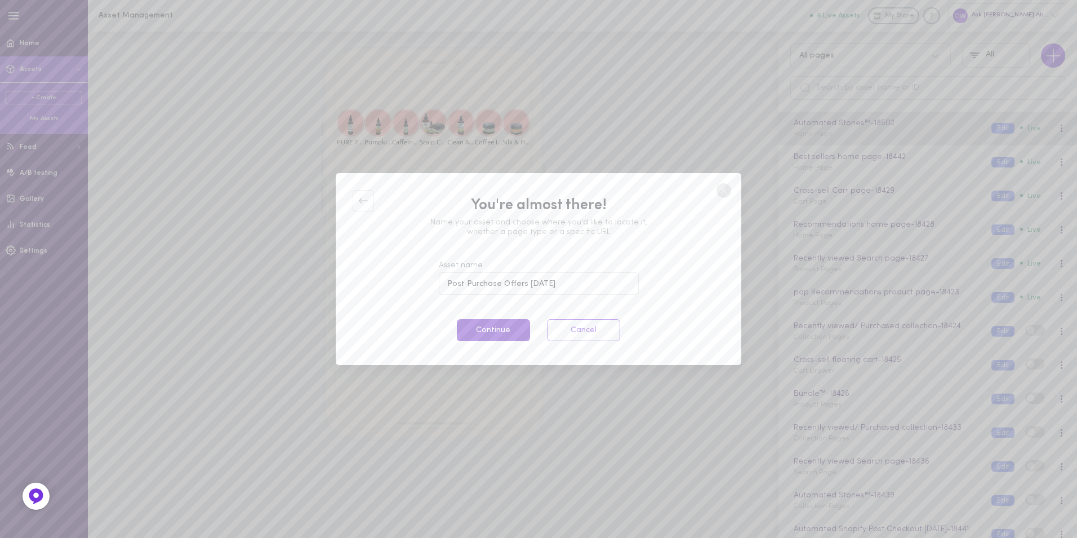
click at [507, 326] on button "Continue" at bounding box center [493, 330] width 73 height 22
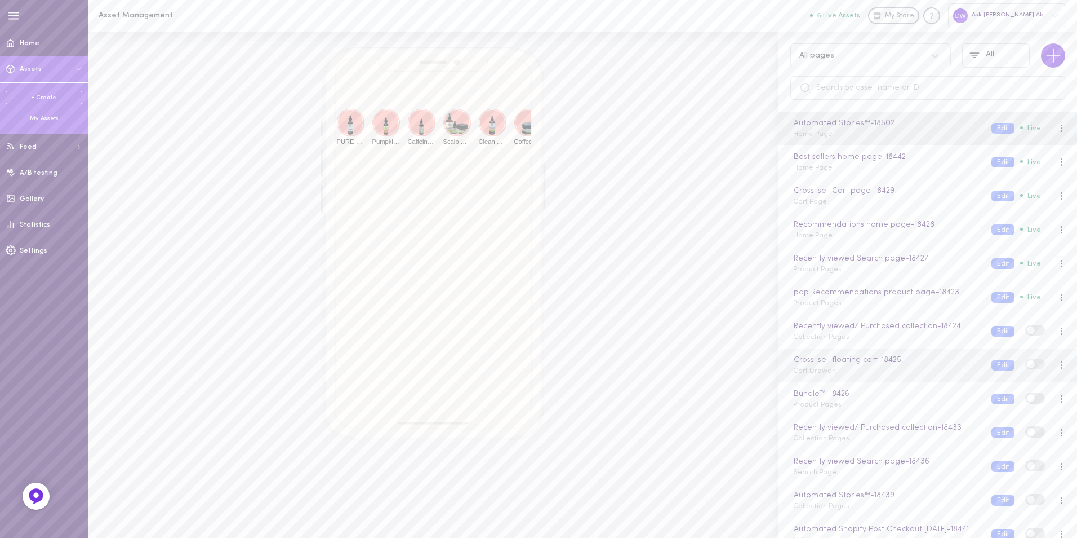
click at [877, 372] on div "Cross-sell floating cart - 18425 Cart Drawer" at bounding box center [884, 365] width 198 height 22
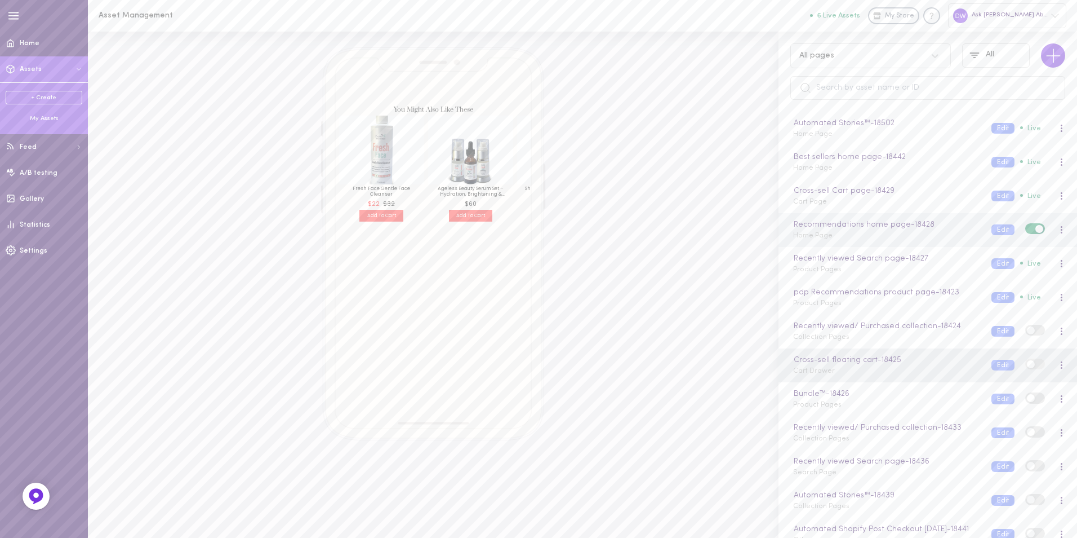
click at [953, 233] on div "Recommendations home page - 18428 Home Page" at bounding box center [884, 230] width 198 height 22
click at [992, 229] on button "Edit" at bounding box center [1003, 229] width 23 height 11
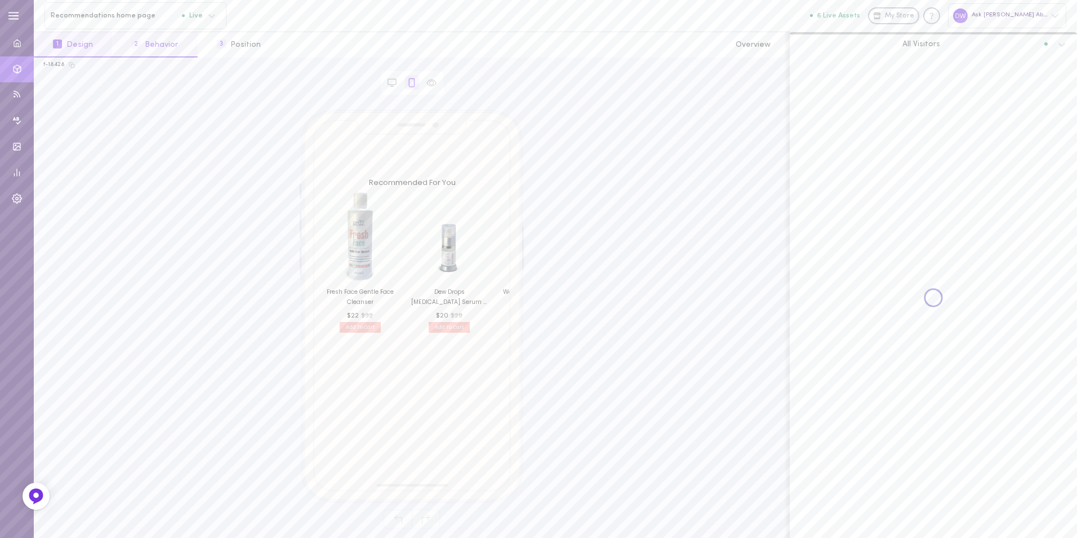
click at [162, 45] on button "2 Behavior" at bounding box center [154, 44] width 85 height 25
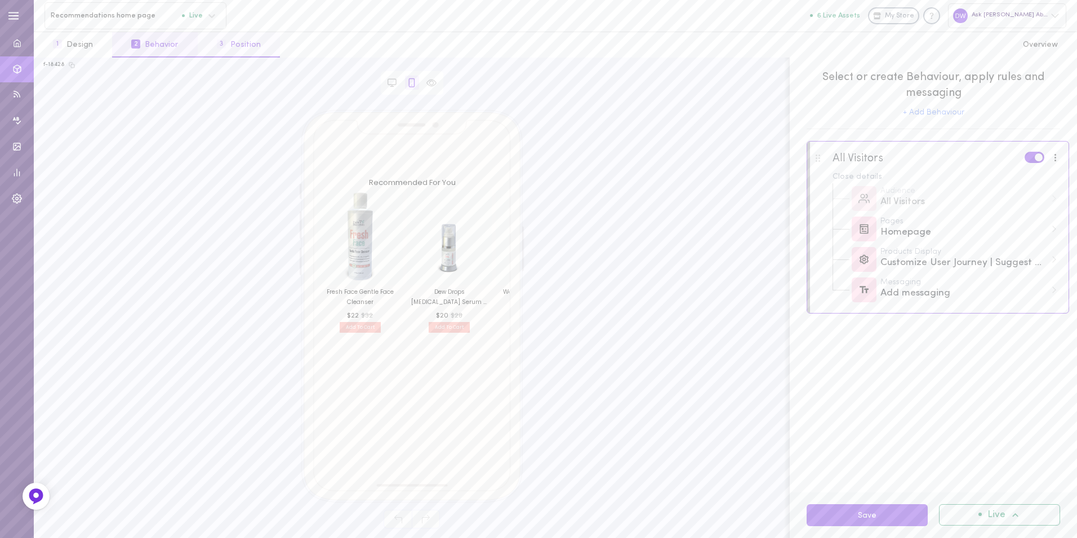
click at [248, 46] on button "3 Position" at bounding box center [239, 44] width 82 height 25
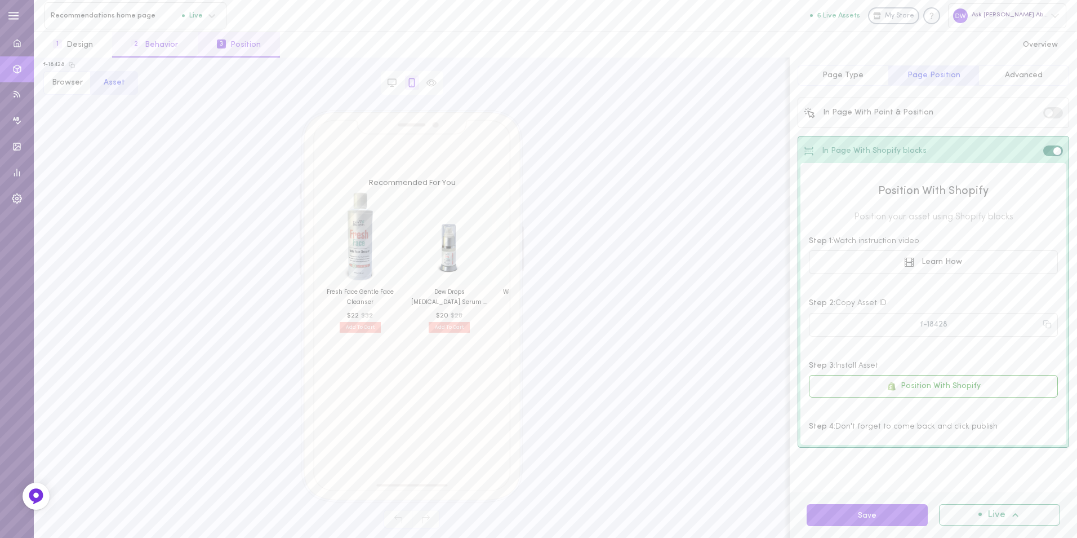
click at [174, 42] on button "2 Behavior" at bounding box center [154, 44] width 85 height 25
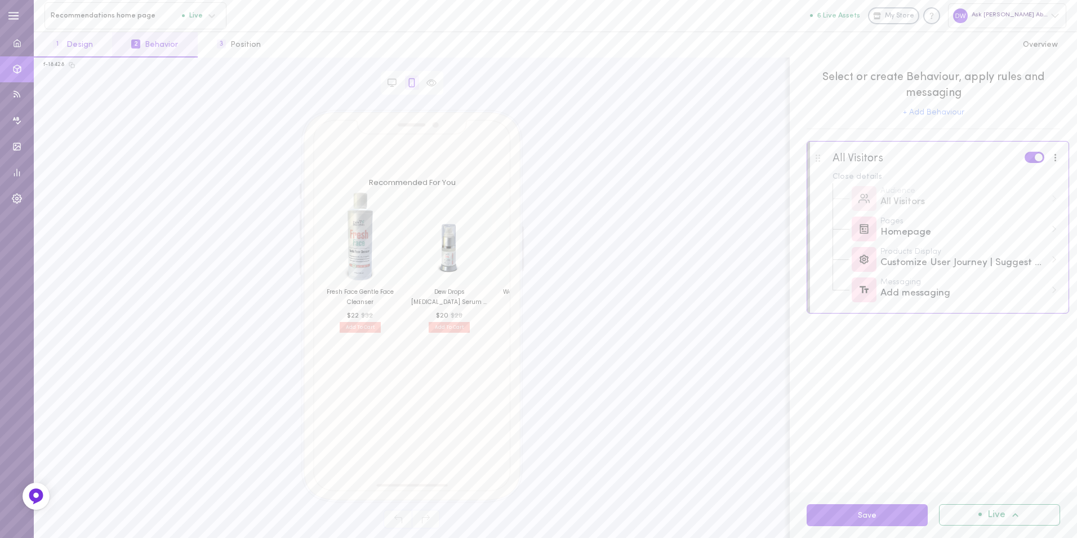
click at [79, 41] on button "1 Design" at bounding box center [73, 44] width 78 height 25
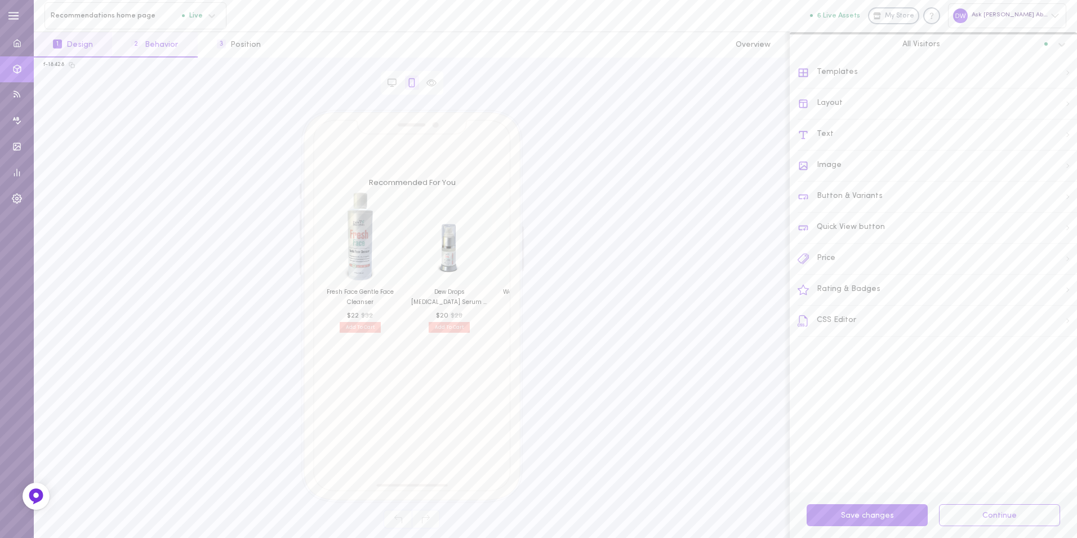
click at [121, 41] on button "2 Behavior" at bounding box center [154, 44] width 85 height 25
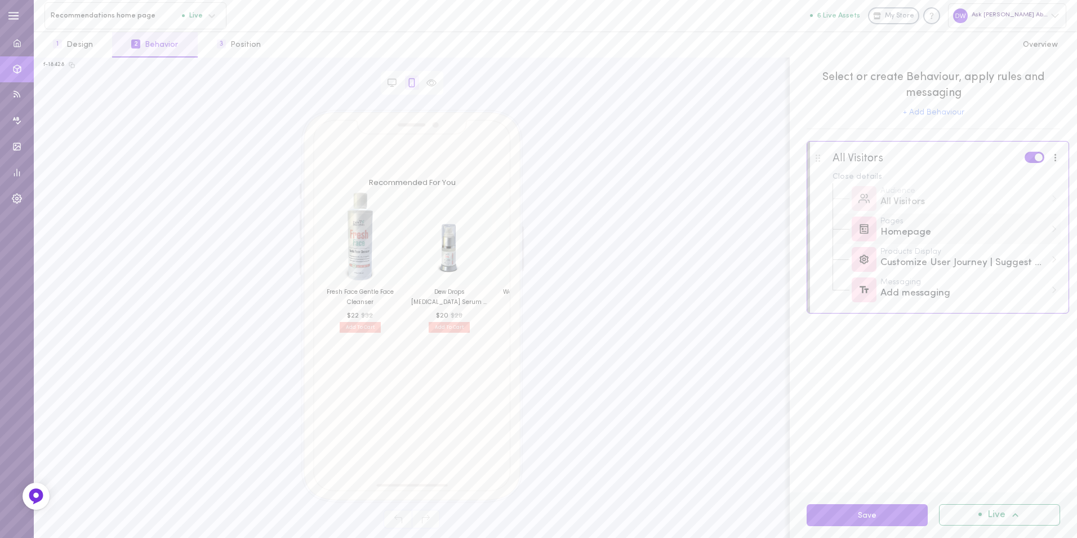
click at [1042, 234] on div "Homepage" at bounding box center [964, 232] width 166 height 14
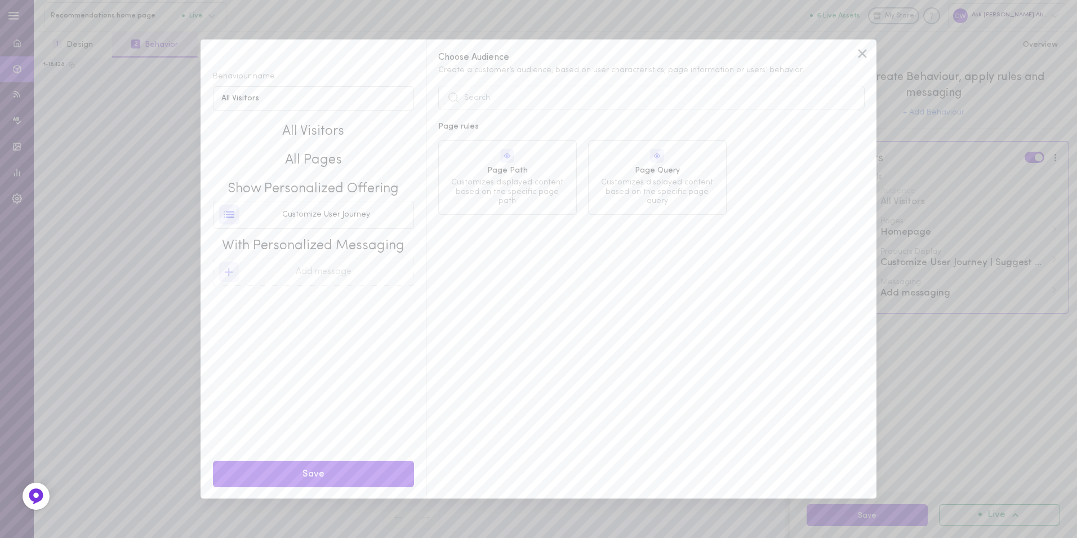
click at [865, 55] on icon at bounding box center [862, 53] width 17 height 17
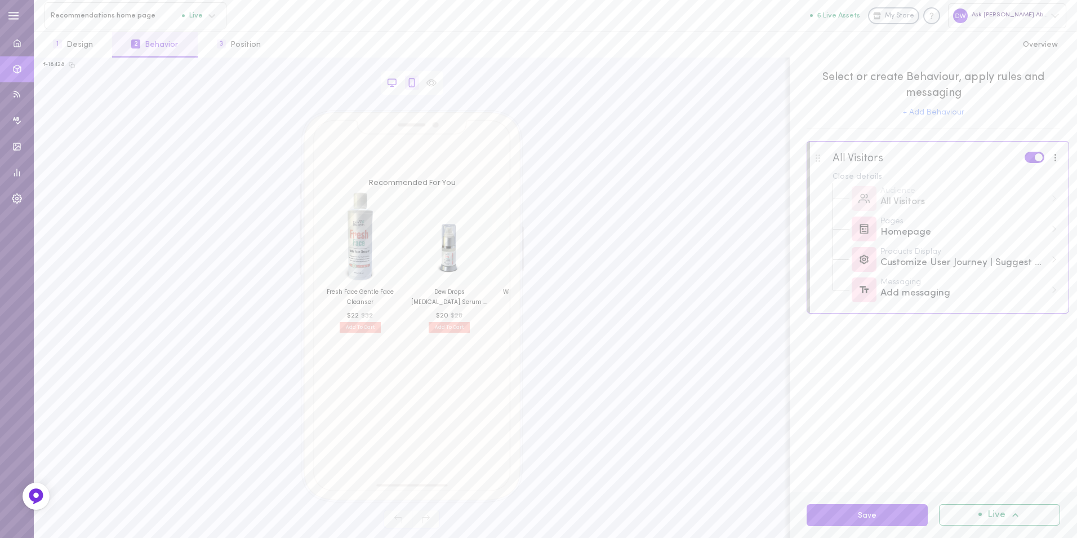
click at [389, 82] on icon at bounding box center [392, 83] width 10 height 10
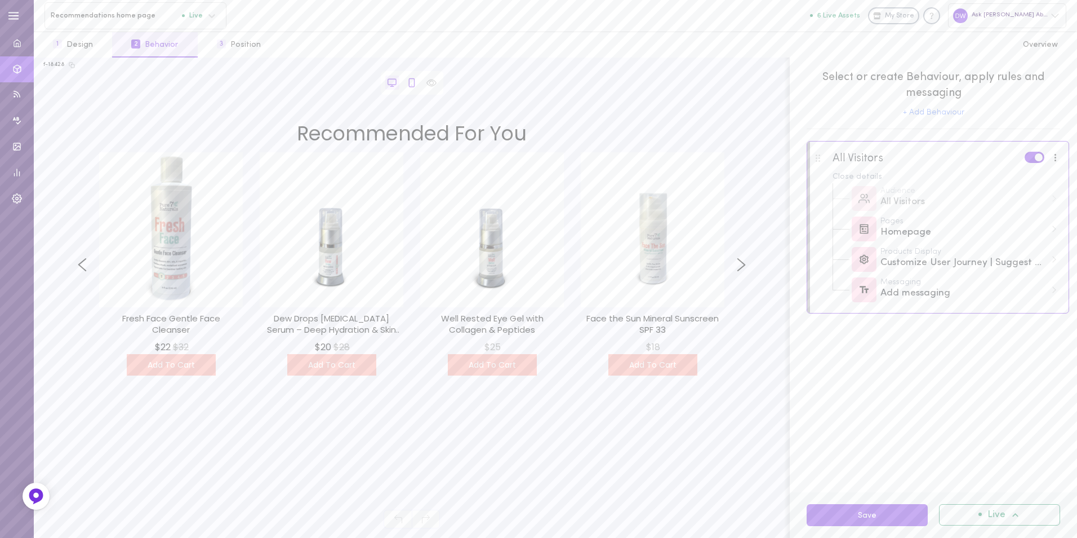
click at [408, 81] on icon at bounding box center [412, 83] width 10 height 10
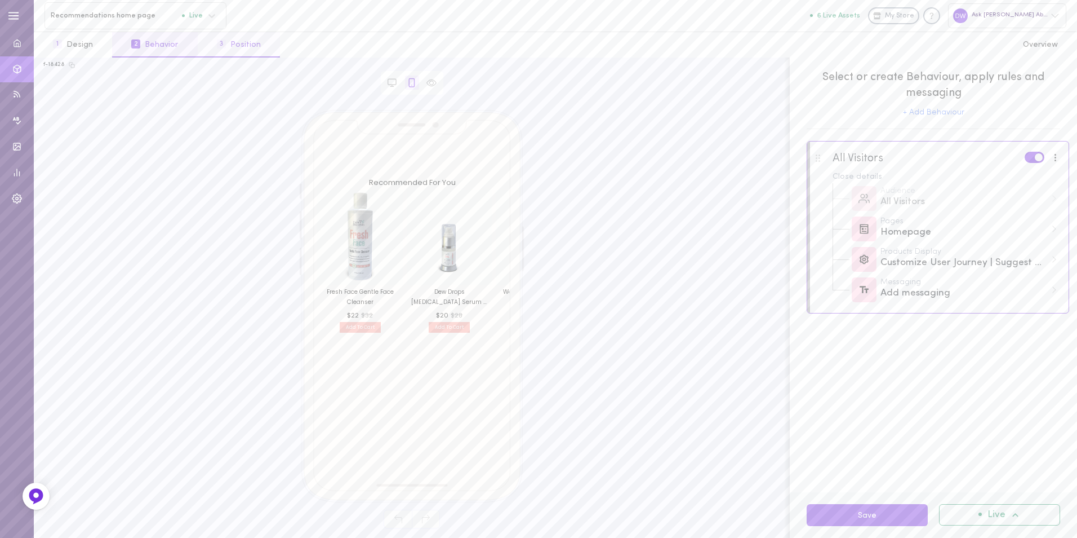
click at [237, 44] on button "3 Position" at bounding box center [239, 44] width 82 height 25
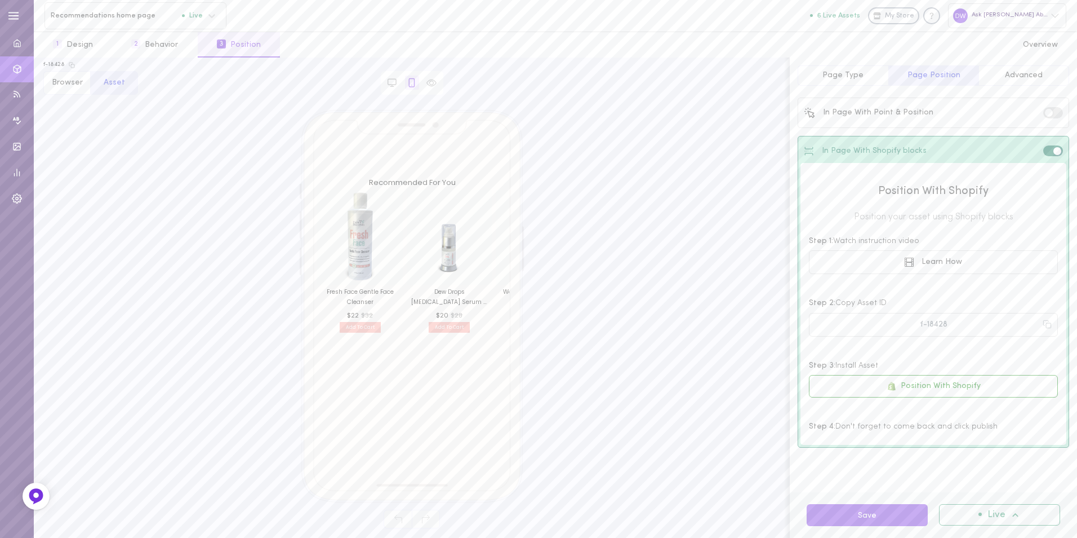
click at [876, 77] on button "Page Type" at bounding box center [843, 75] width 91 height 20
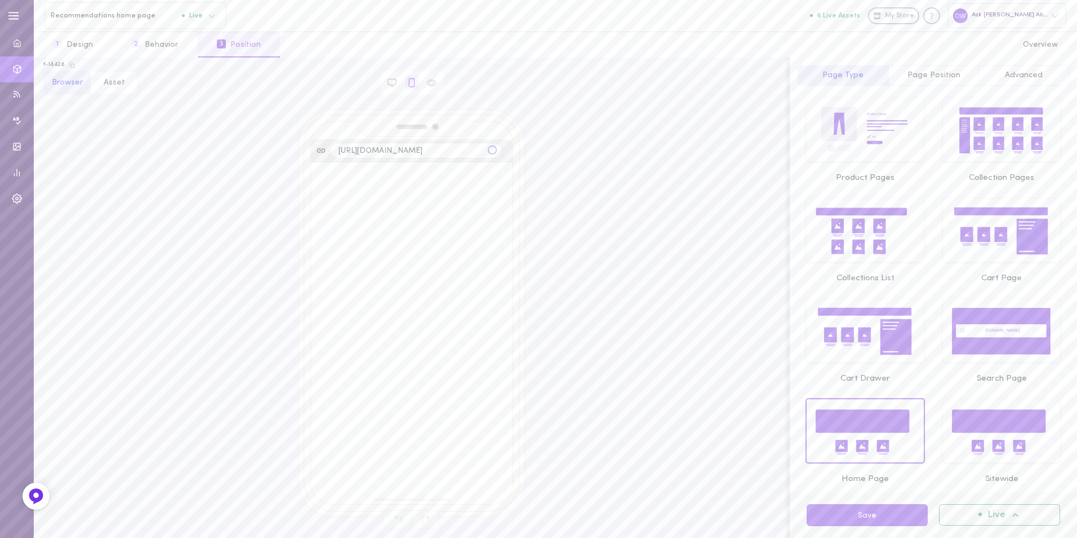
click at [918, 76] on span "Page Position" at bounding box center [934, 75] width 53 height 8
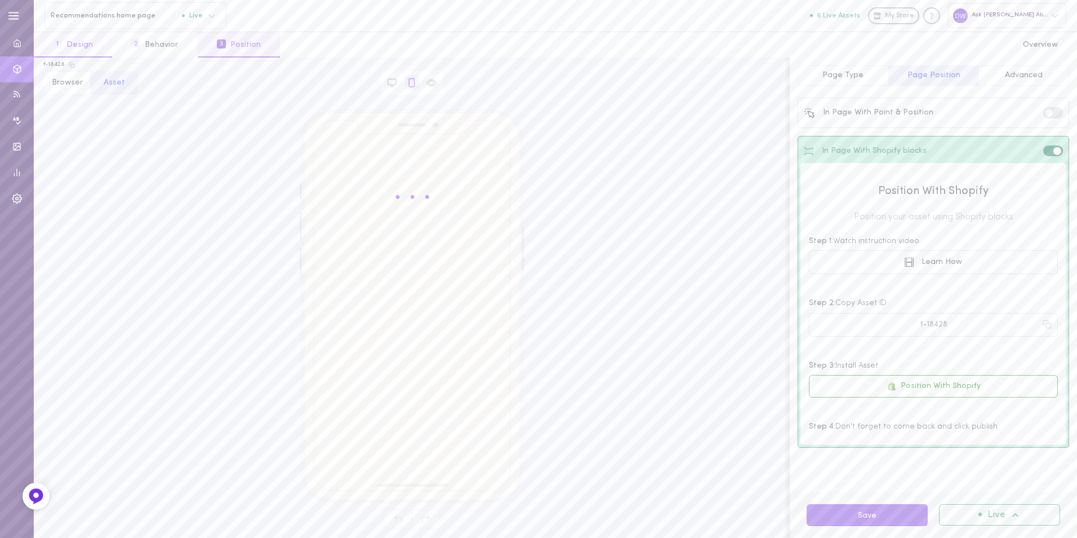
click at [80, 43] on button "1 Design" at bounding box center [73, 44] width 78 height 25
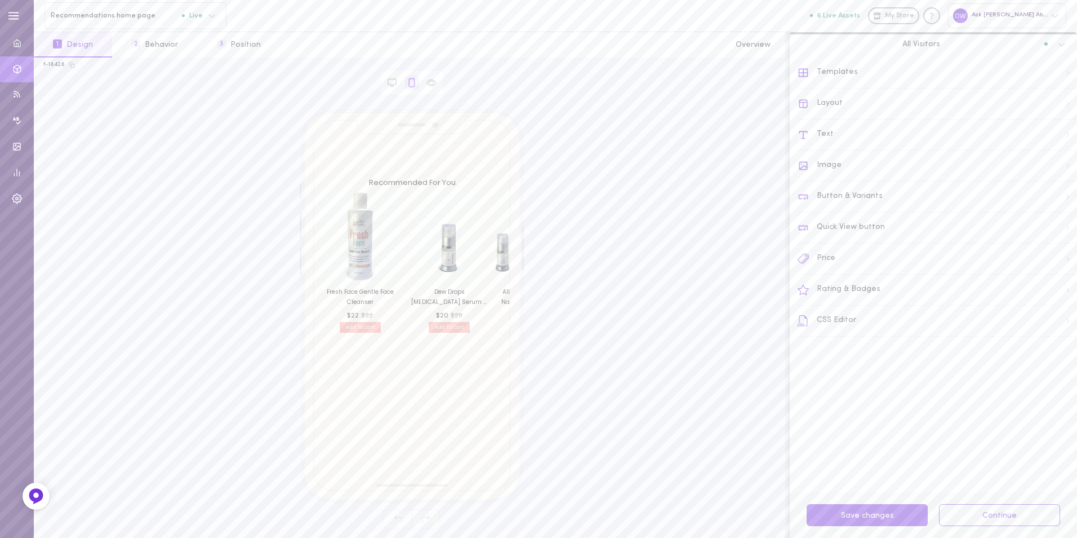
click at [864, 71] on div "Templates" at bounding box center [937, 72] width 279 height 31
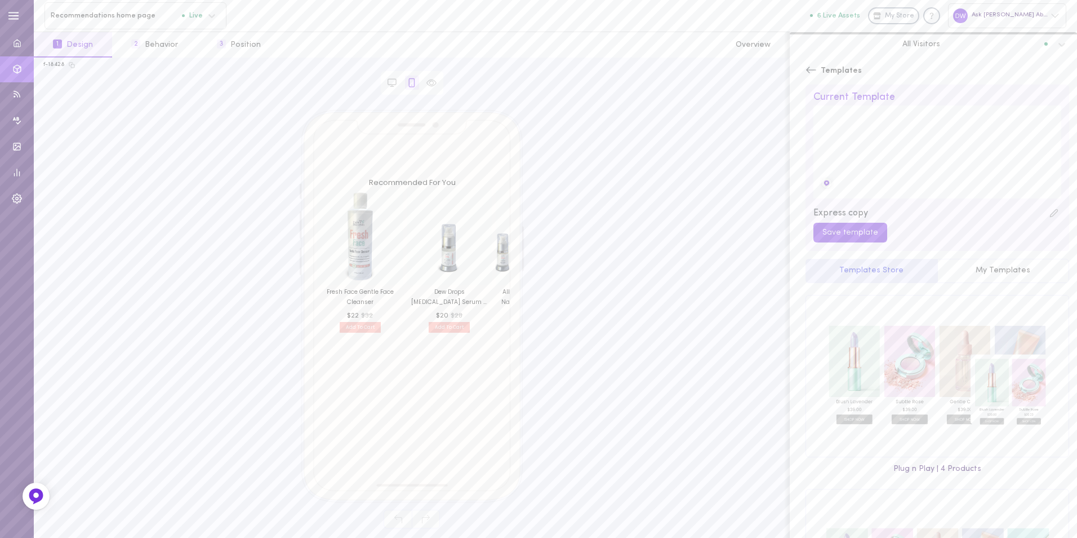
click at [864, 71] on div "Templates Current Template Express copy Save template Templates Store My Templa…" at bounding box center [937, 171] width 279 height 229
click at [817, 69] on div "Templates" at bounding box center [834, 70] width 56 height 27
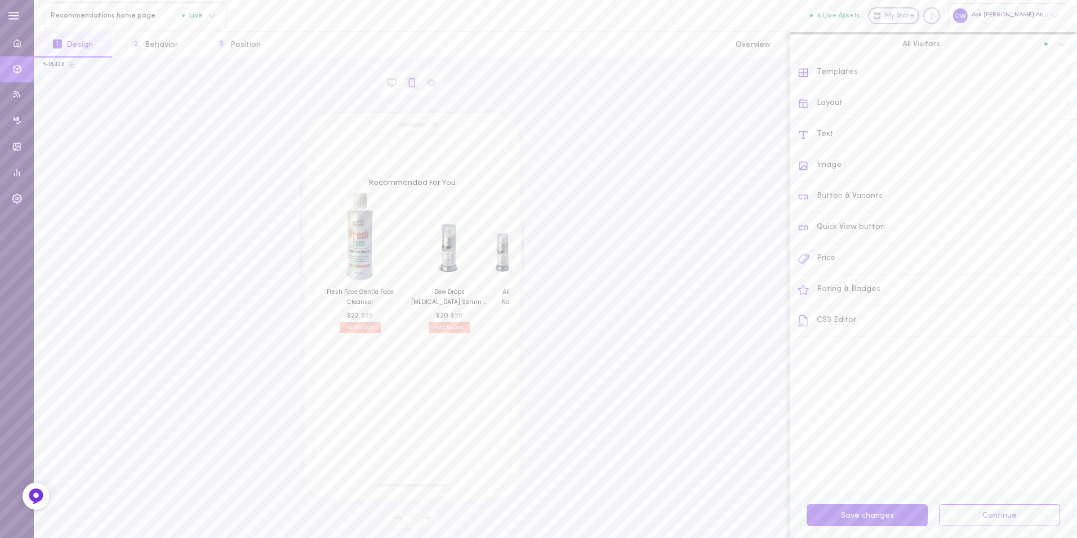
click at [847, 101] on div "Layout" at bounding box center [937, 103] width 279 height 31
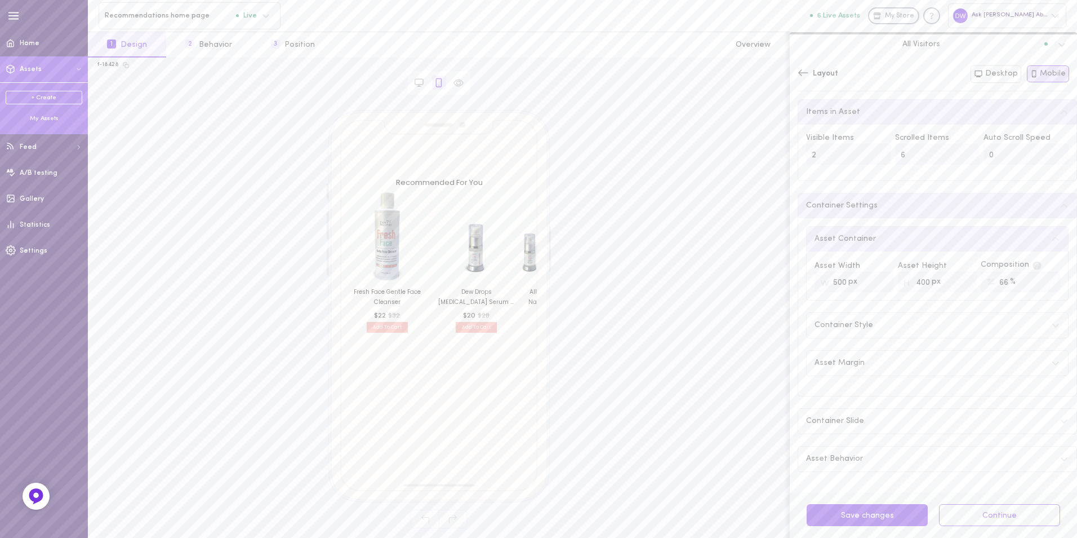
click at [39, 120] on div "My Assets" at bounding box center [44, 118] width 77 height 8
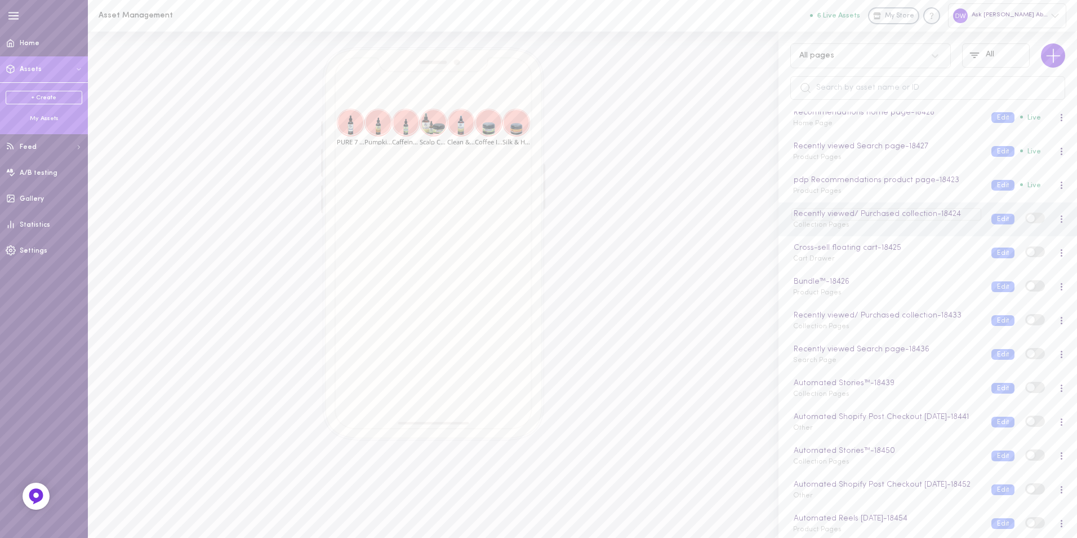
scroll to position [113, 0]
click at [47, 117] on div "My Assets" at bounding box center [44, 118] width 77 height 8
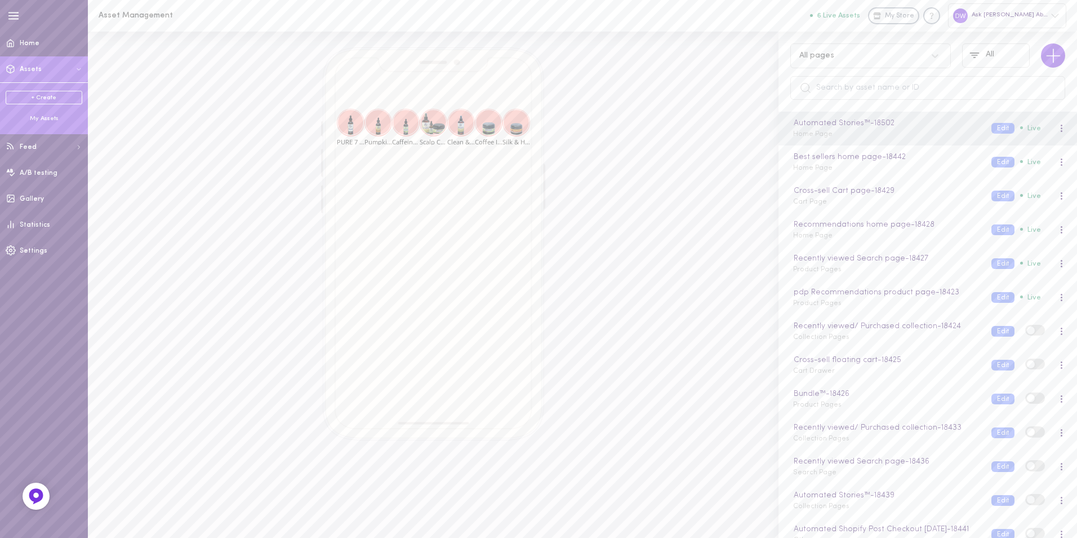
click at [47, 96] on link "+ Create" at bounding box center [44, 98] width 77 height 14
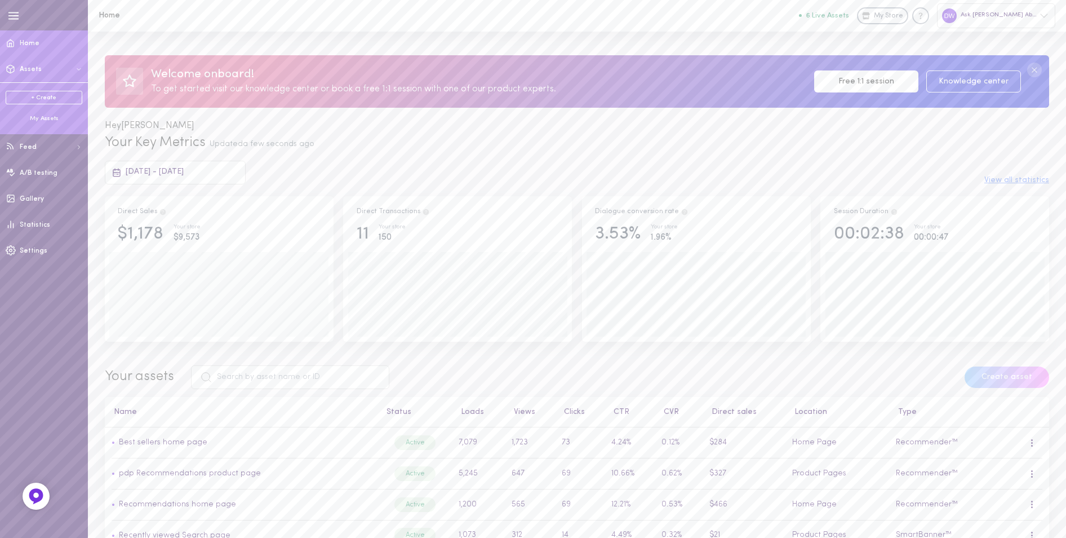
click at [59, 100] on link "+ Create" at bounding box center [44, 98] width 77 height 14
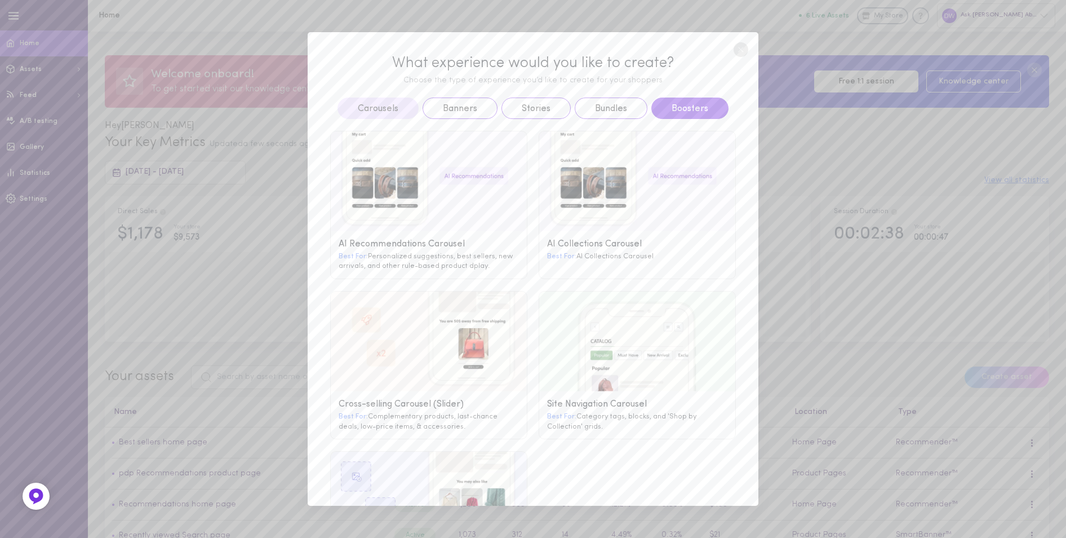
click at [666, 104] on button "Boosters" at bounding box center [689, 107] width 77 height 21
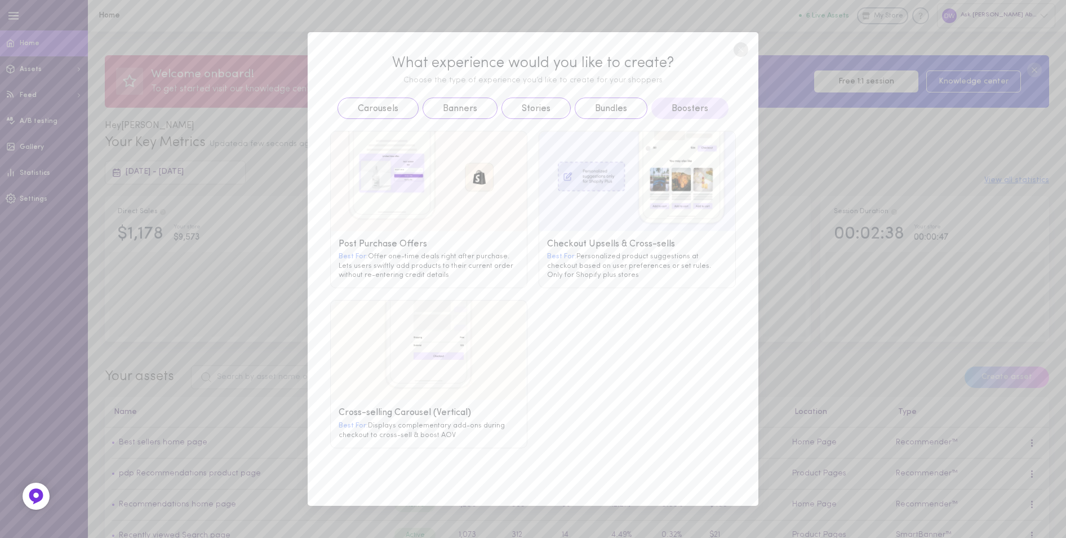
click at [449, 195] on image at bounding box center [429, 181] width 196 height 100
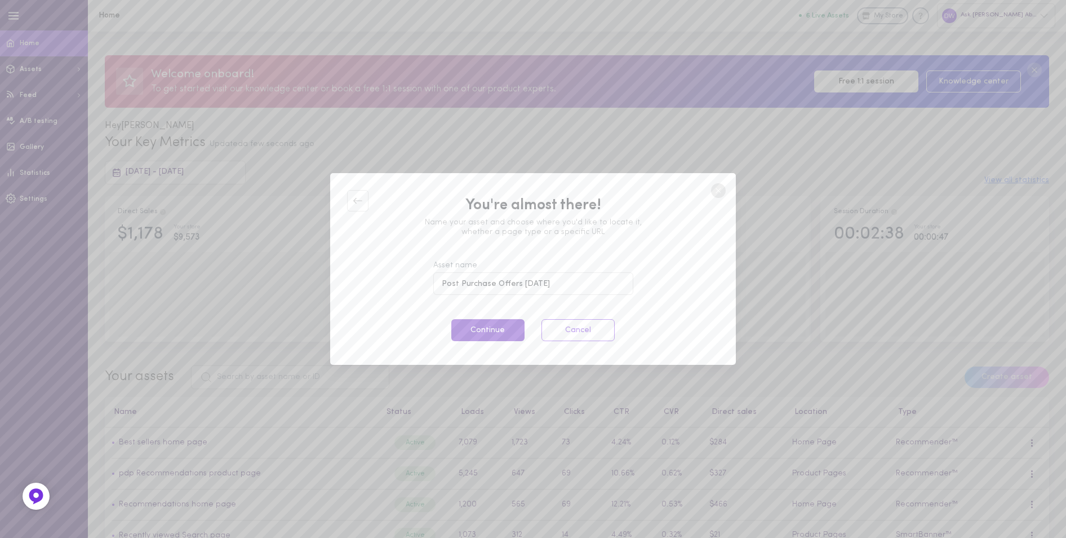
click at [508, 339] on button "Continue" at bounding box center [487, 330] width 73 height 22
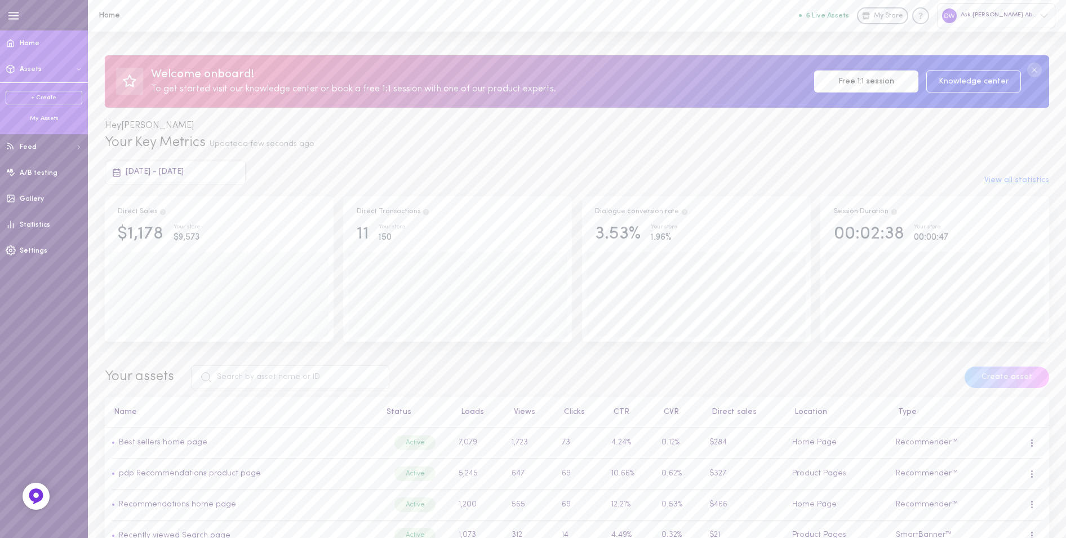
click at [42, 92] on link "+ Create" at bounding box center [44, 98] width 77 height 14
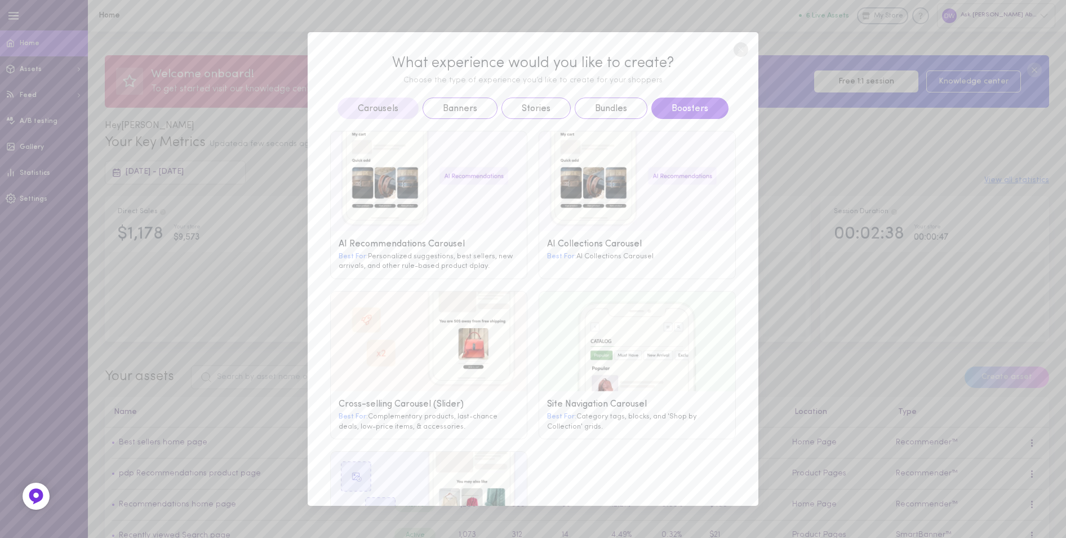
click at [696, 110] on button "Boosters" at bounding box center [689, 107] width 77 height 21
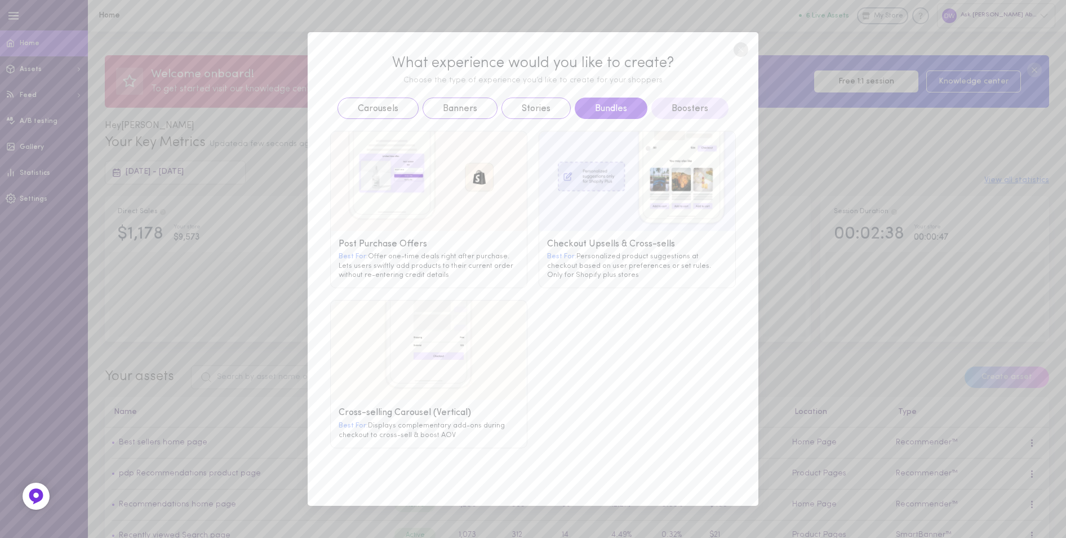
click at [598, 112] on button "Bundles" at bounding box center [611, 107] width 73 height 21
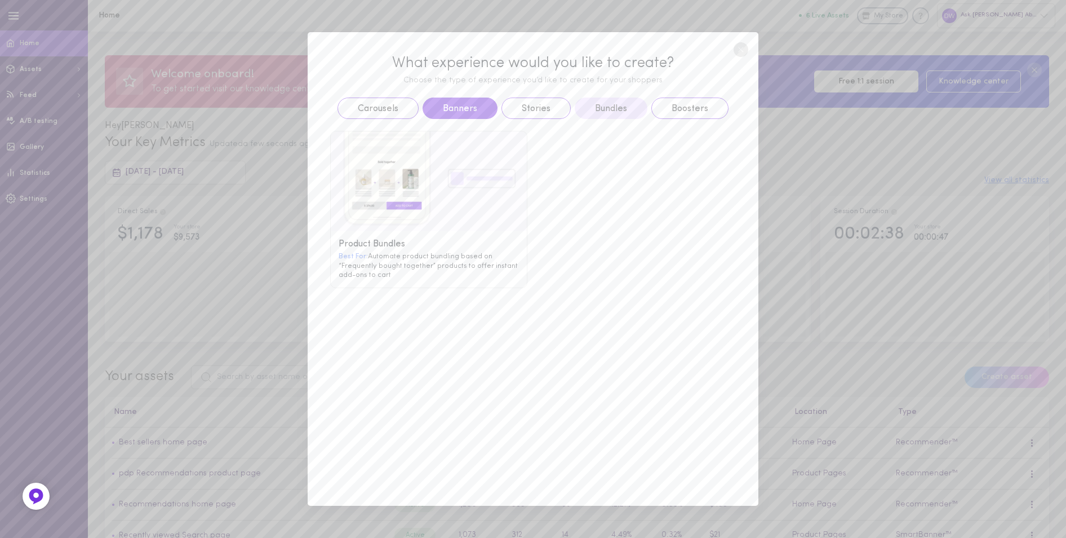
click at [445, 102] on button "Banners" at bounding box center [460, 107] width 75 height 21
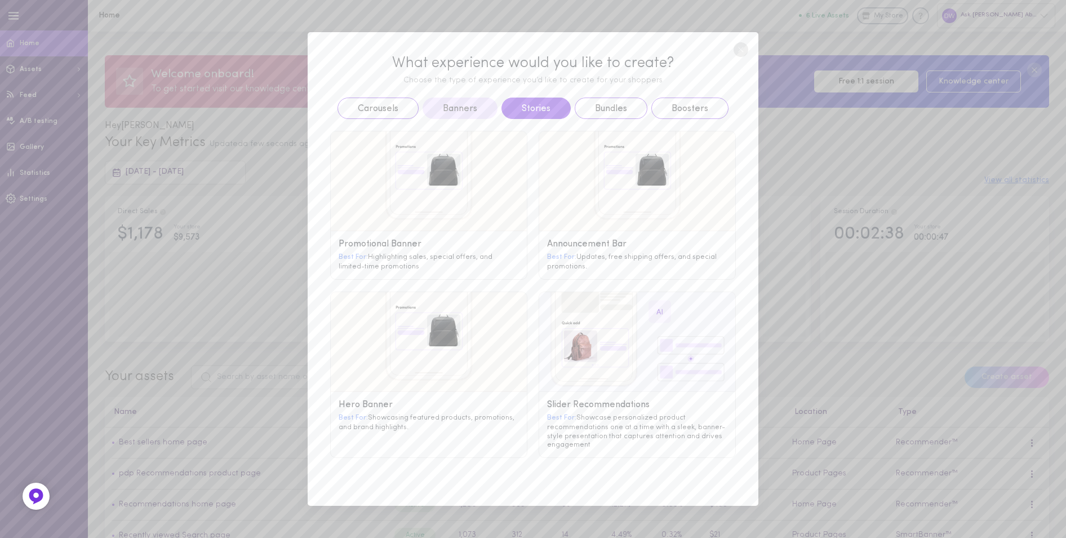
click at [523, 105] on button "Stories" at bounding box center [535, 107] width 69 height 21
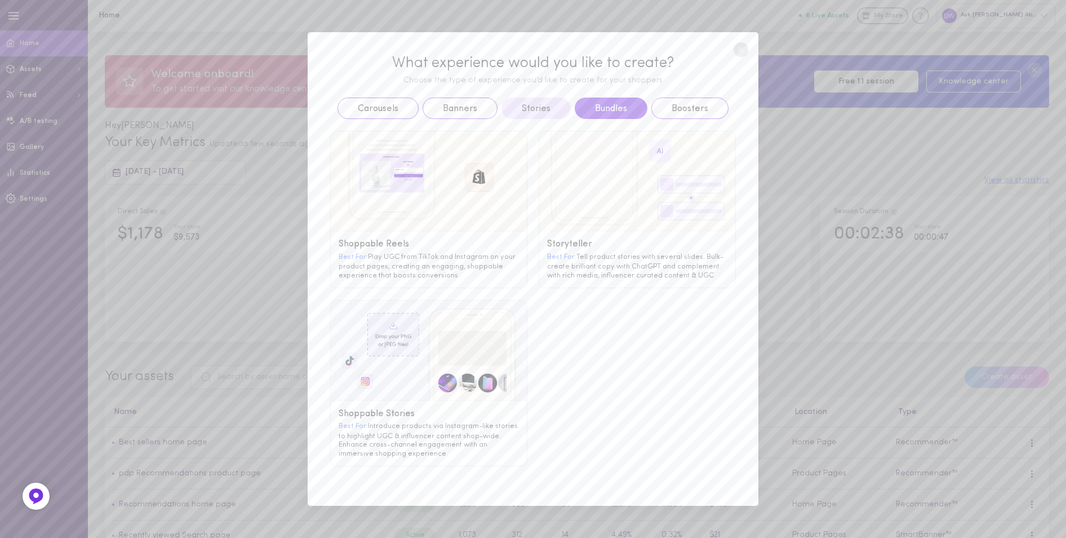
click at [598, 108] on button "Bundles" at bounding box center [611, 107] width 73 height 21
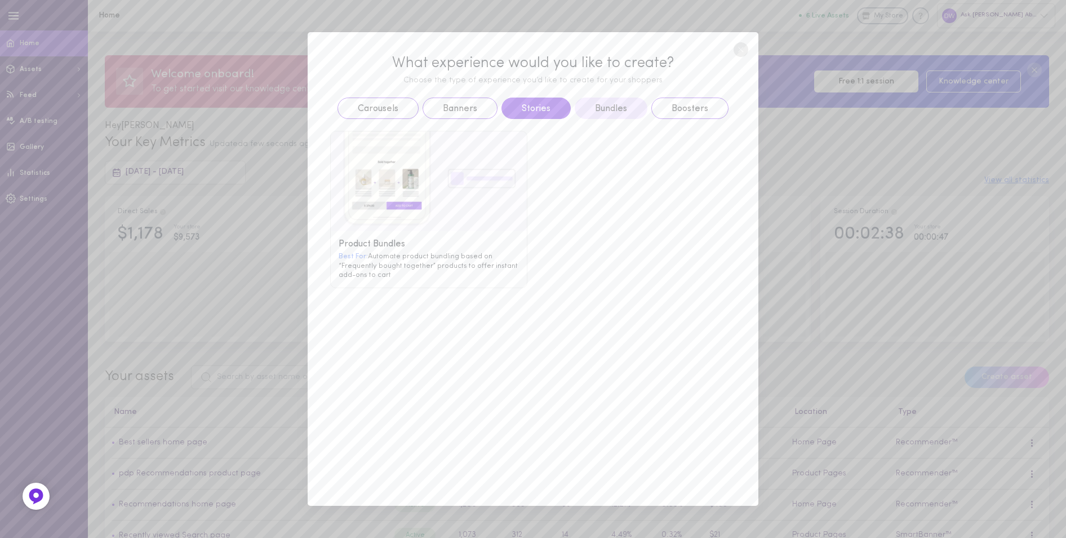
click at [527, 105] on button "Stories" at bounding box center [535, 107] width 69 height 21
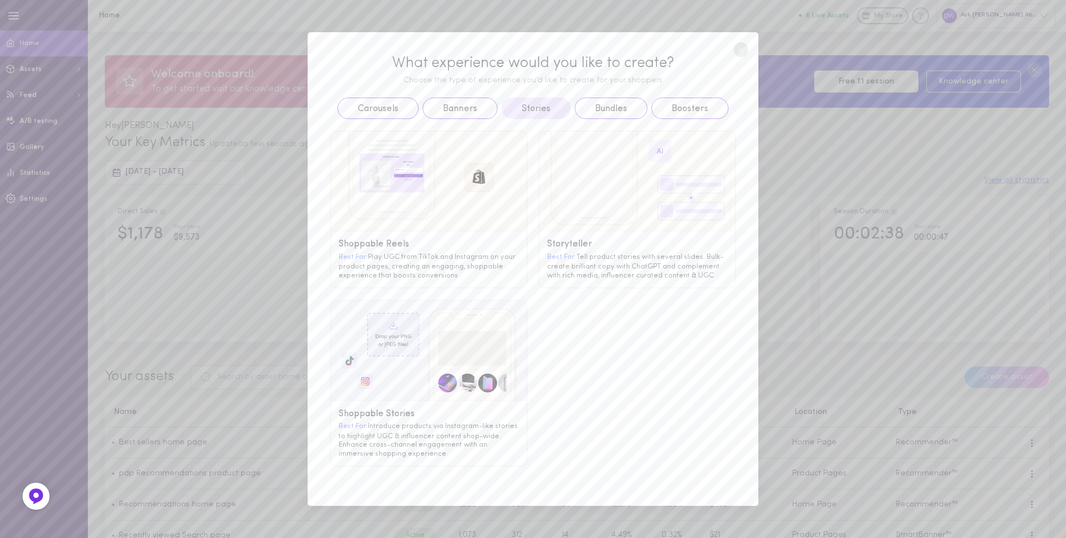
click at [476, 181] on img at bounding box center [429, 181] width 196 height 100
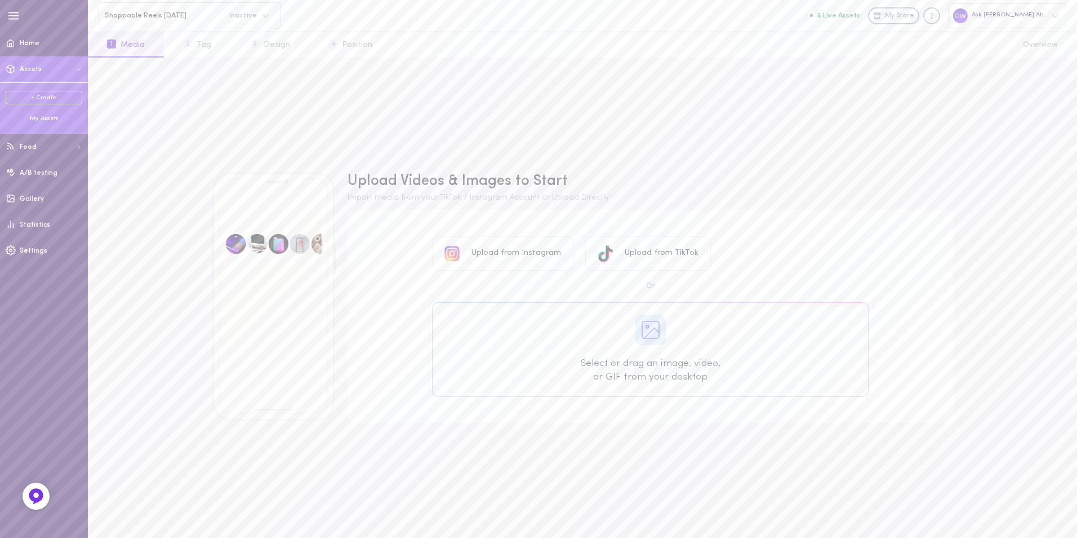
click at [40, 117] on div "My Assets" at bounding box center [44, 118] width 77 height 8
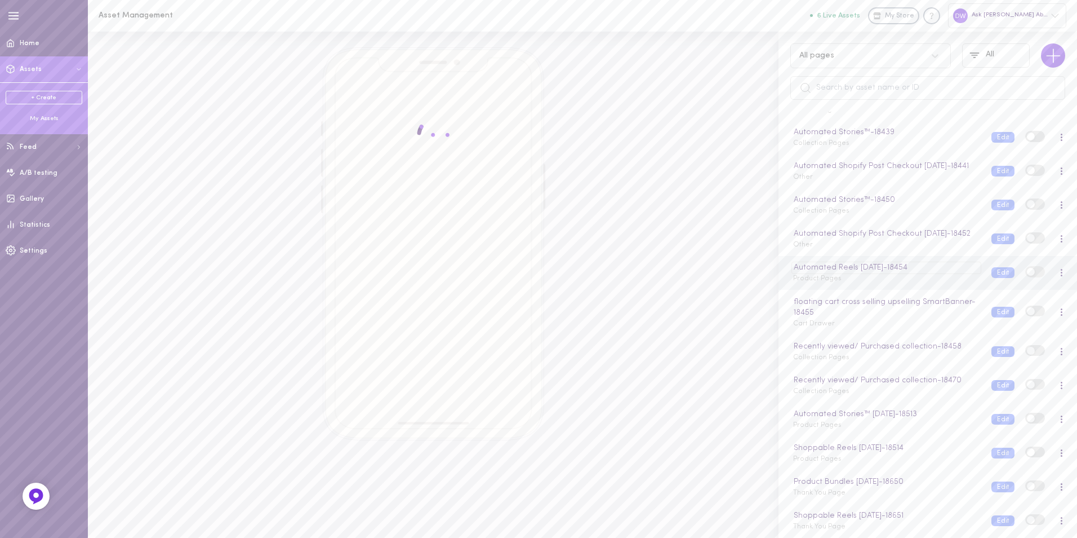
scroll to position [385, 0]
click at [1060, 521] on div at bounding box center [1061, 520] width 3 height 8
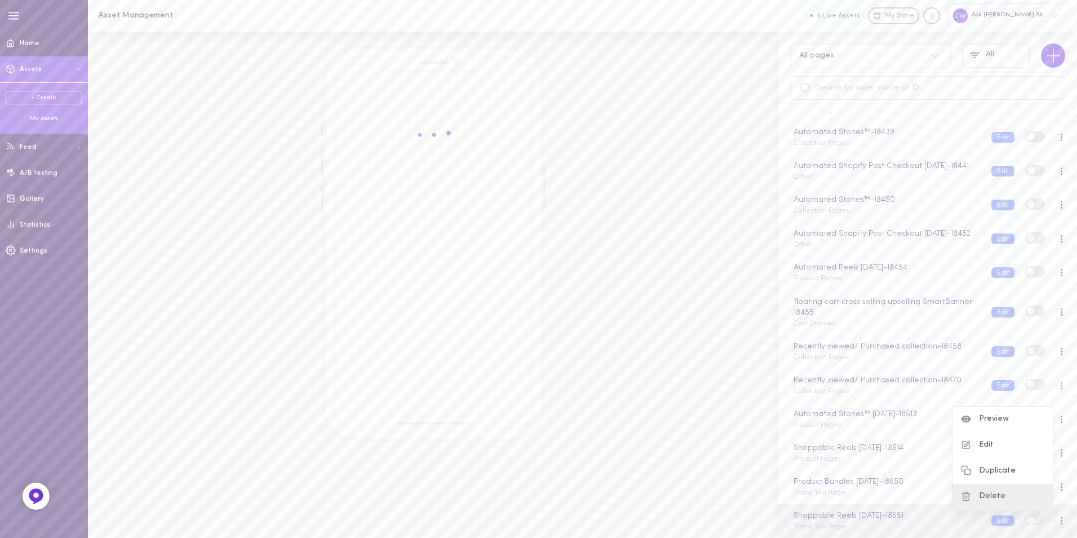
click at [1024, 500] on div "Delete" at bounding box center [1003, 496] width 100 height 26
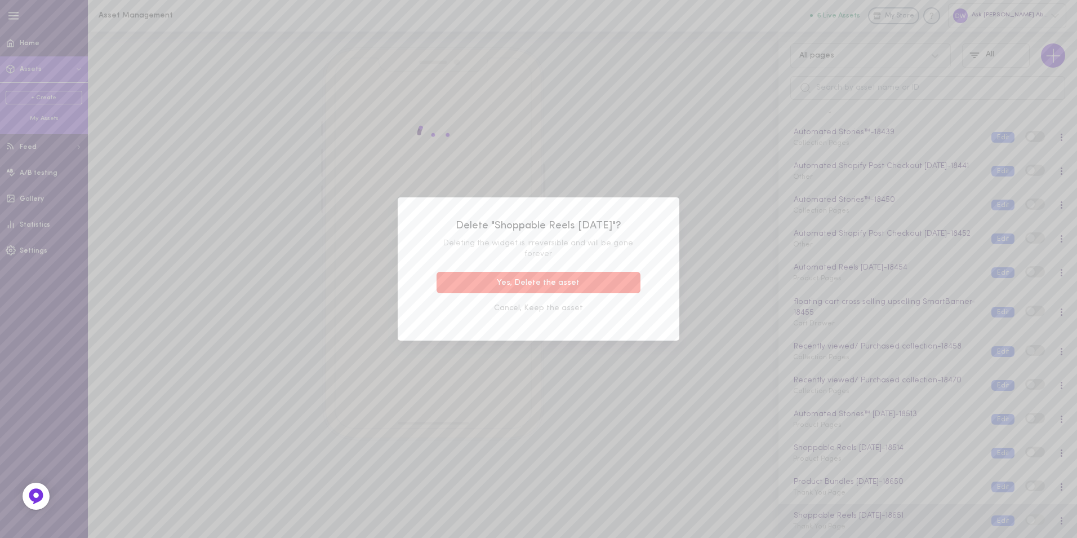
click at [607, 286] on button "Yes, Delete the asset" at bounding box center [539, 283] width 204 height 22
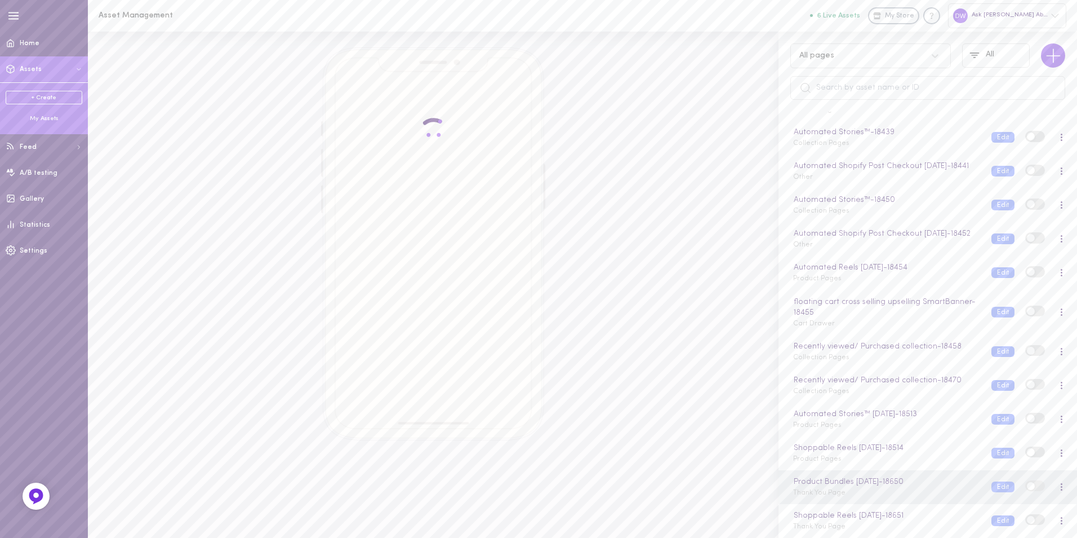
scroll to position [351, 0]
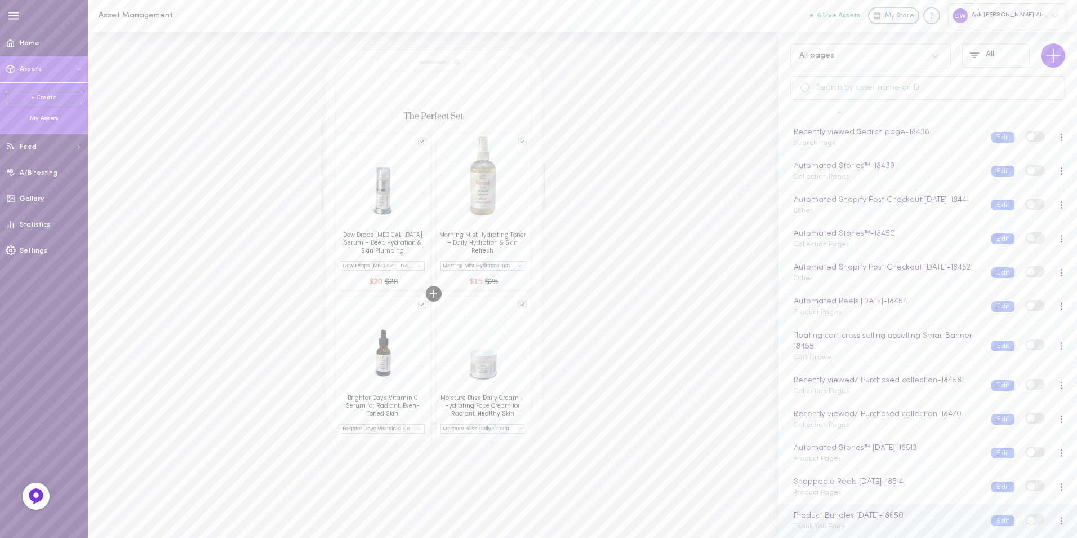
click at [887, 525] on div "Product Bundles [DATE] - 18650 Thank You Page" at bounding box center [884, 520] width 198 height 22
click at [905, 530] on div "Product Bundles [DATE] - 18650 Thank You Page" at bounding box center [884, 520] width 198 height 22
click at [994, 521] on button "Edit" at bounding box center [1003, 520] width 23 height 11
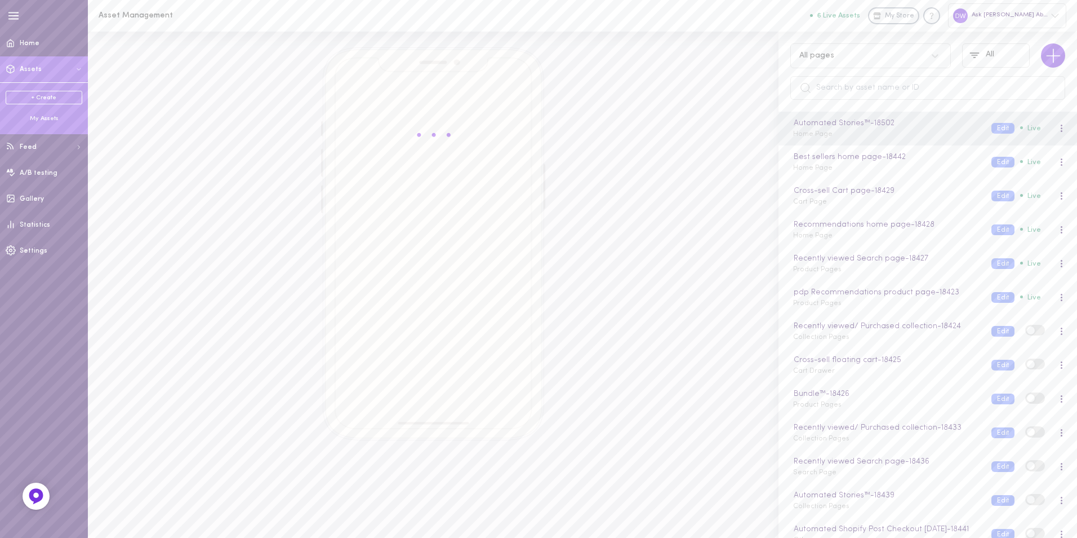
click at [52, 97] on link "+ Create" at bounding box center [44, 98] width 77 height 14
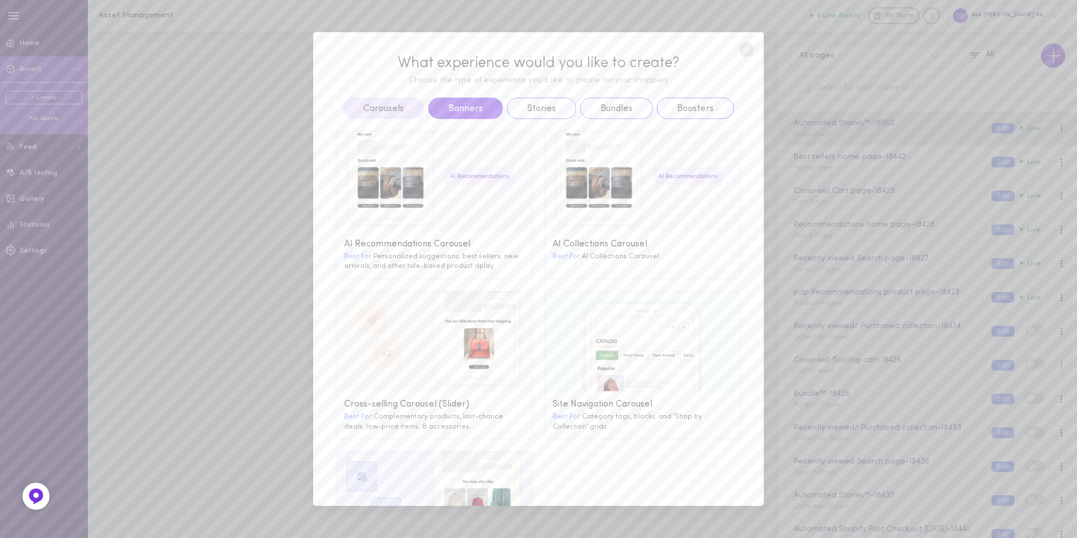
click at [464, 108] on button "Banners" at bounding box center [465, 107] width 75 height 21
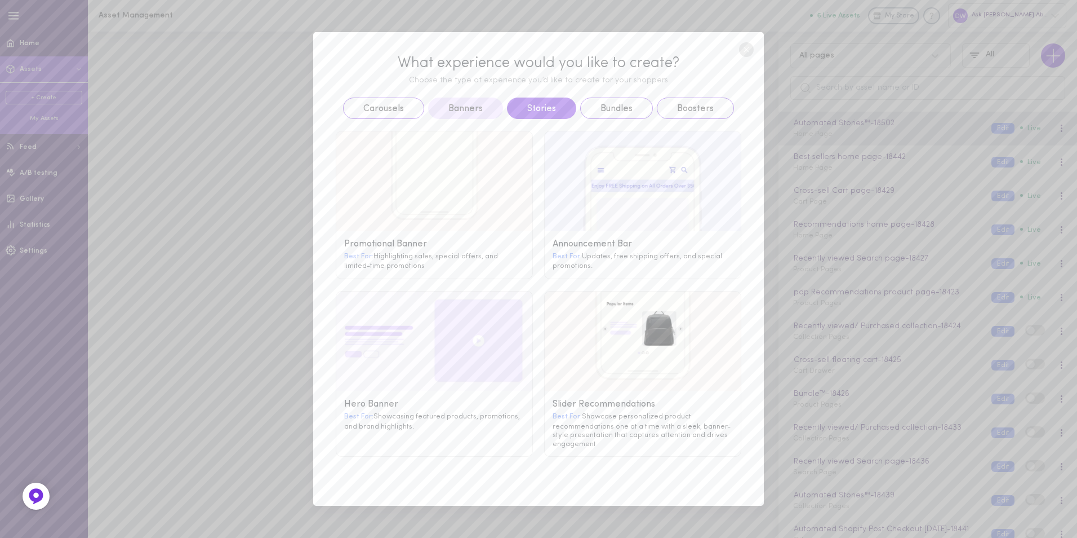
click at [536, 99] on button "Stories" at bounding box center [541, 107] width 69 height 21
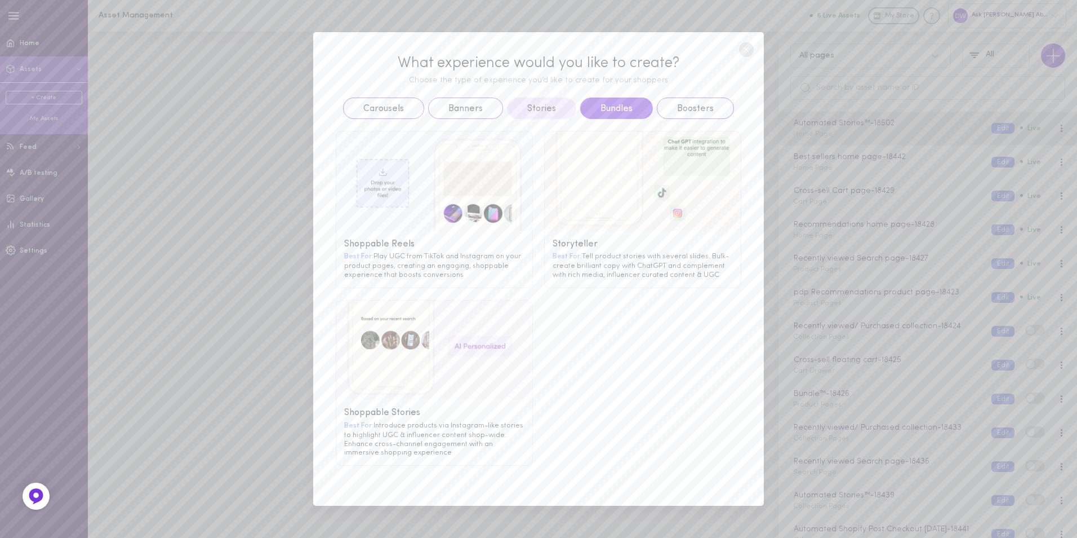
click at [600, 109] on button "Bundles" at bounding box center [616, 107] width 73 height 21
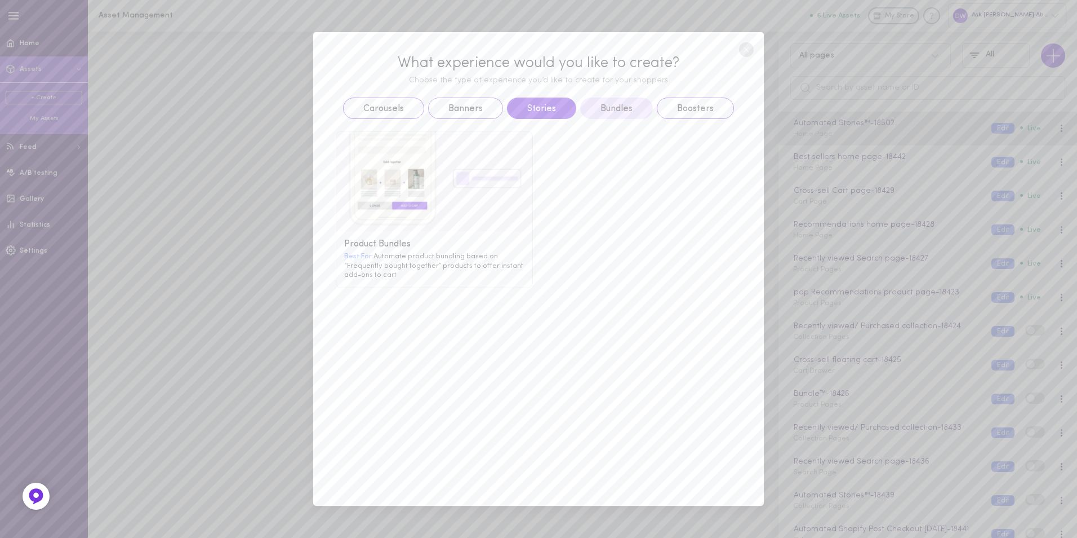
click at [541, 103] on button "Stories" at bounding box center [541, 107] width 69 height 21
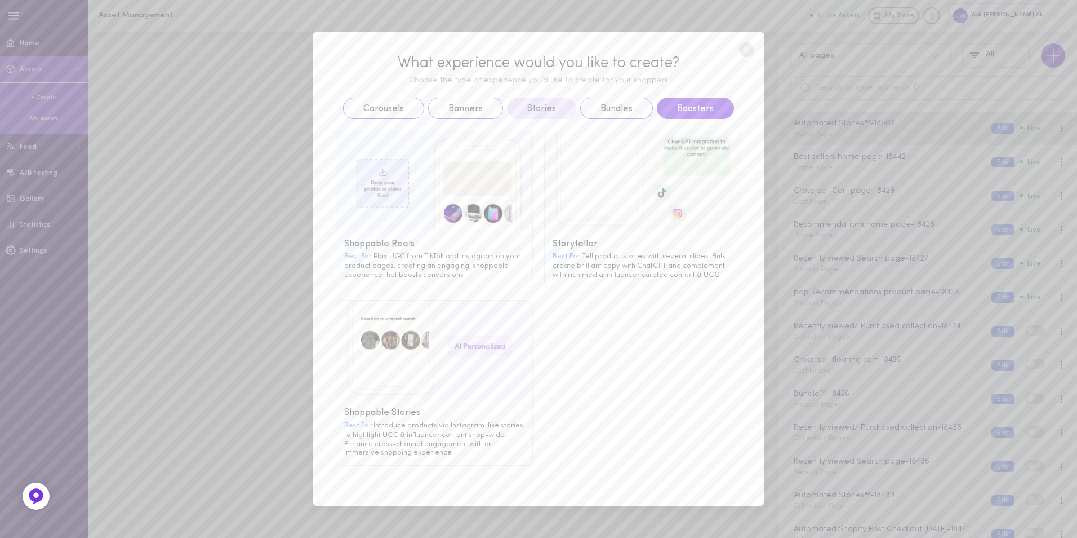
click at [682, 103] on button "Boosters" at bounding box center [695, 107] width 77 height 21
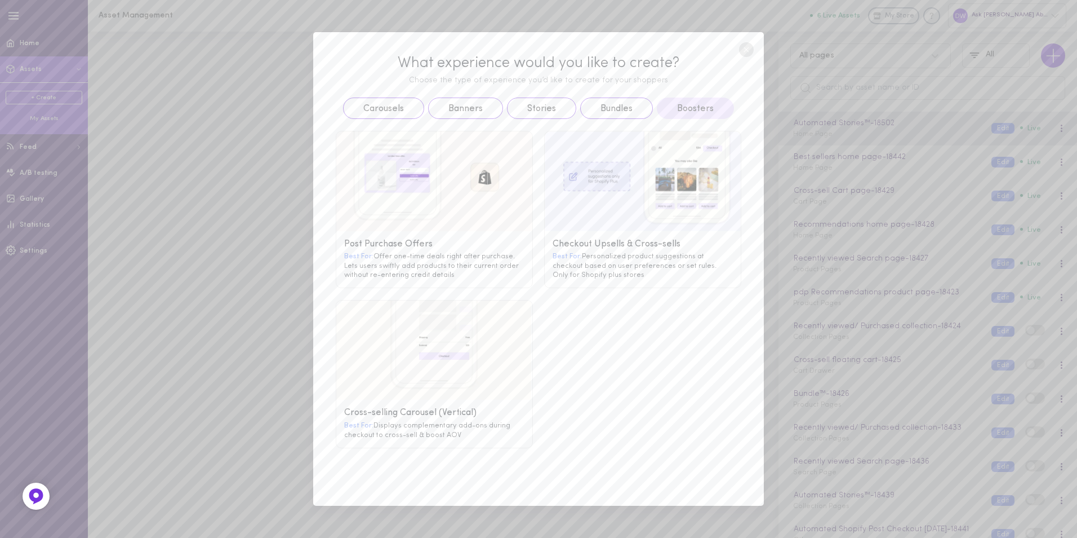
click at [489, 175] on g at bounding box center [434, 181] width 196 height 100
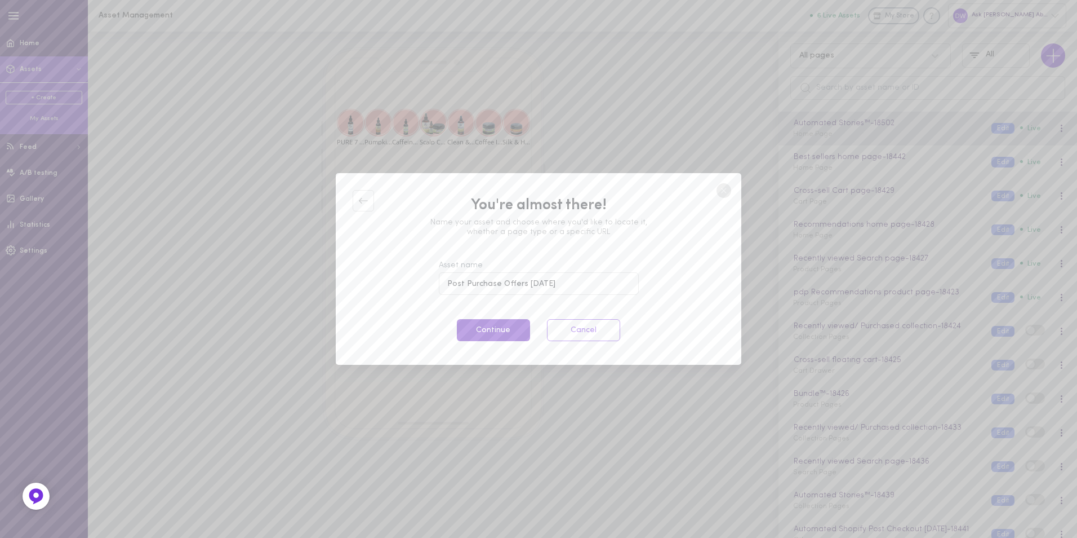
click at [494, 334] on button "Continue" at bounding box center [493, 330] width 73 height 22
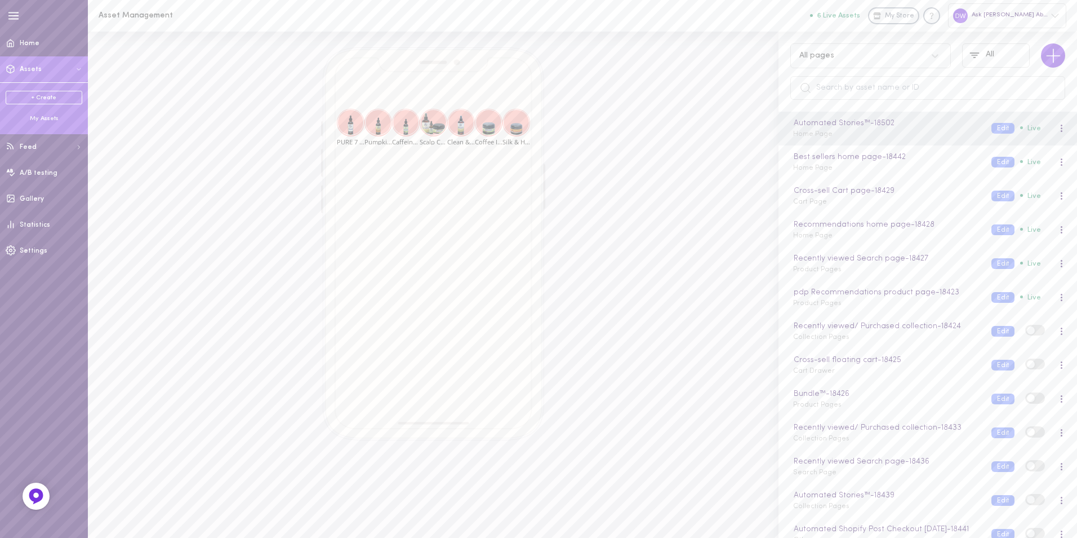
click at [58, 99] on link "+ Create" at bounding box center [44, 98] width 77 height 14
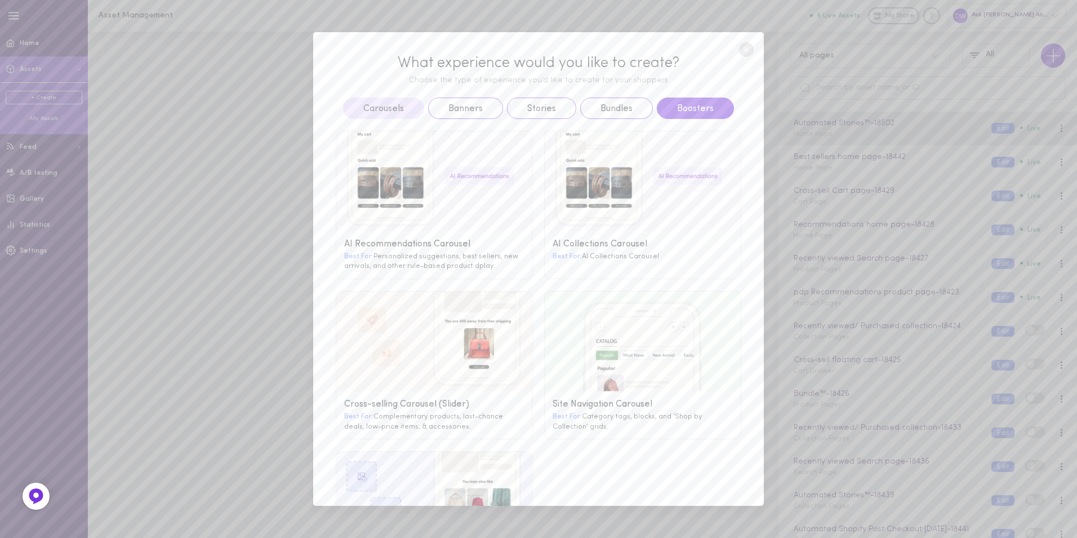
click at [671, 109] on button "Boosters" at bounding box center [695, 107] width 77 height 21
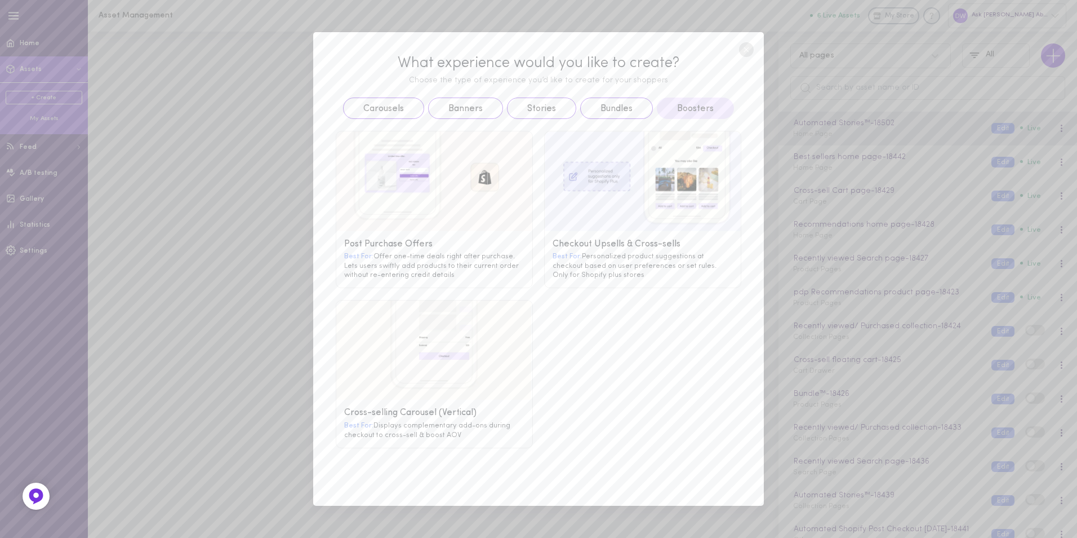
click at [814, 303] on div "What experience would you like to create? Choose the type of experience you’d l…" at bounding box center [538, 269] width 1077 height 538
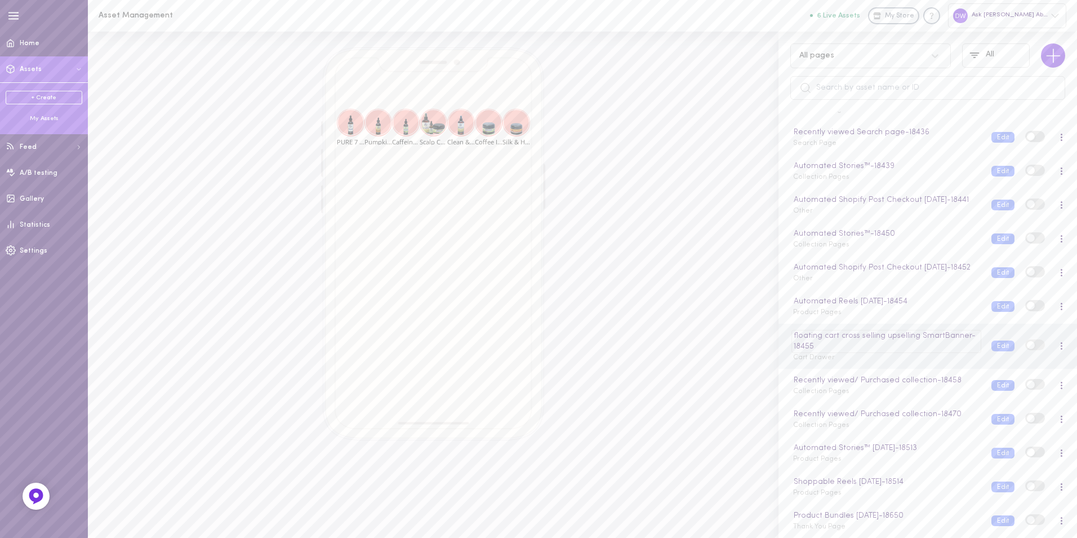
scroll to position [351, 0]
